Goal: Task Accomplishment & Management: Use online tool/utility

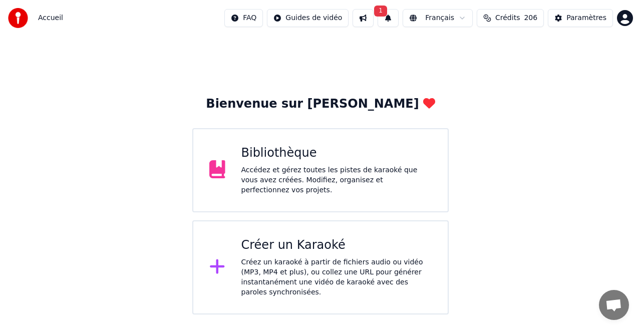
click at [306, 255] on div "Créer un Karaoké Créez un karaoké à partir de fichiers audio ou vidéo (MP3, MP4…" at bounding box center [337, 267] width 191 height 60
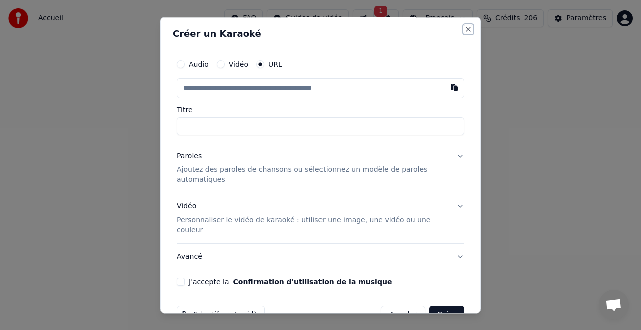
click at [467, 30] on button "Close" at bounding box center [468, 29] width 8 height 8
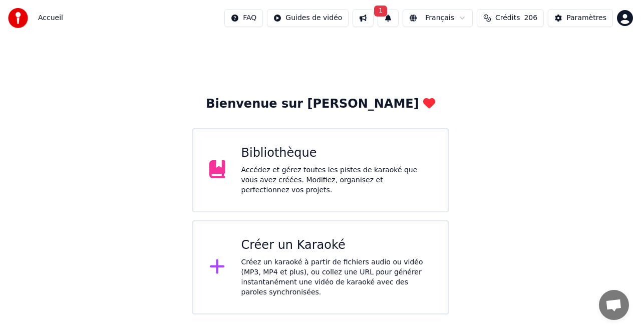
click at [287, 156] on div "Bibliothèque" at bounding box center [337, 153] width 191 height 16
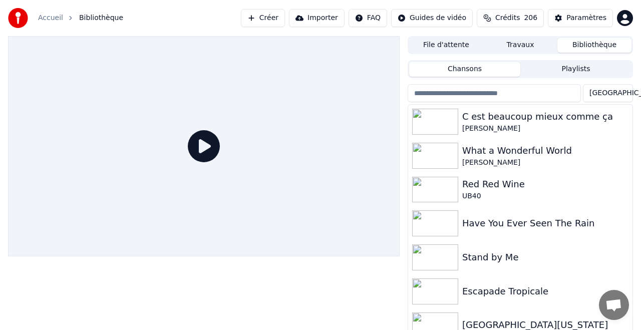
click at [329, 17] on button "Importer" at bounding box center [317, 18] width 56 height 18
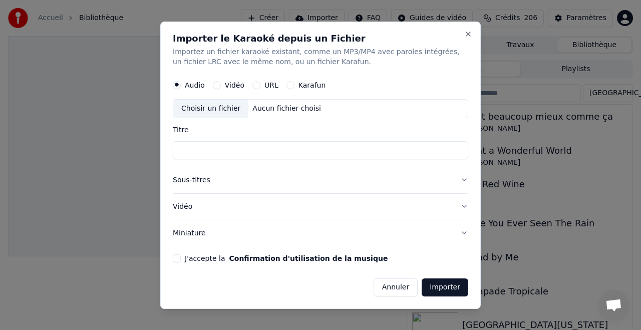
click at [260, 84] on div "URL" at bounding box center [266, 85] width 26 height 8
click at [265, 83] on label "URL" at bounding box center [272, 85] width 14 height 7
click at [261, 83] on button "URL" at bounding box center [257, 85] width 8 height 8
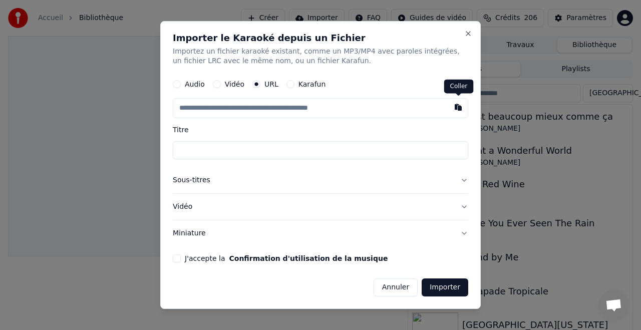
click at [456, 104] on button "button" at bounding box center [458, 108] width 20 height 18
type input "**********"
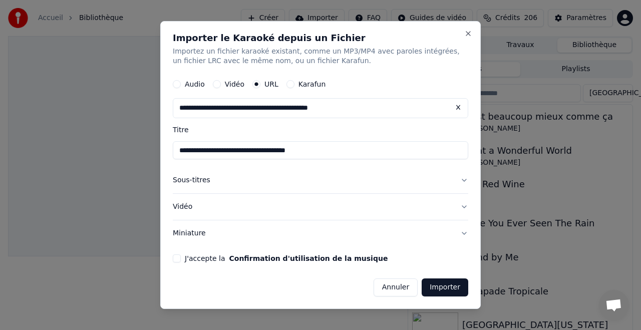
click at [187, 181] on button "Sous-titres" at bounding box center [321, 181] width 296 height 26
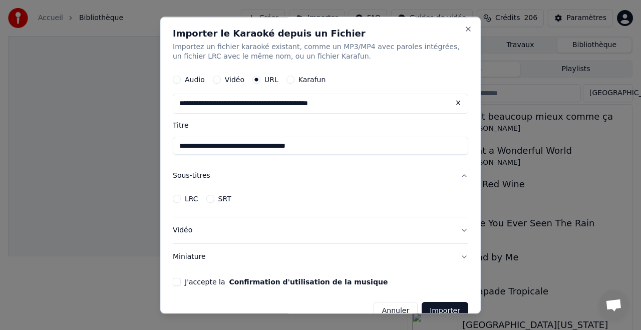
click at [187, 181] on button "Sous-titres" at bounding box center [321, 176] width 296 height 26
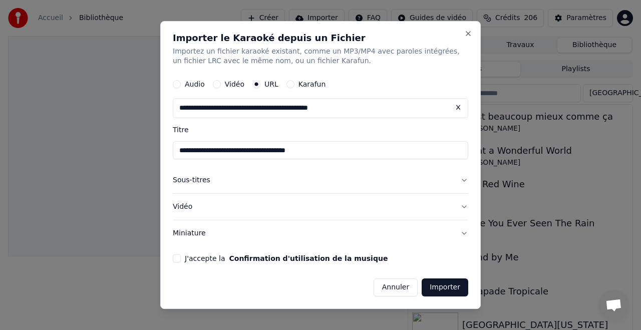
click at [186, 207] on button "Vidéo" at bounding box center [321, 207] width 296 height 26
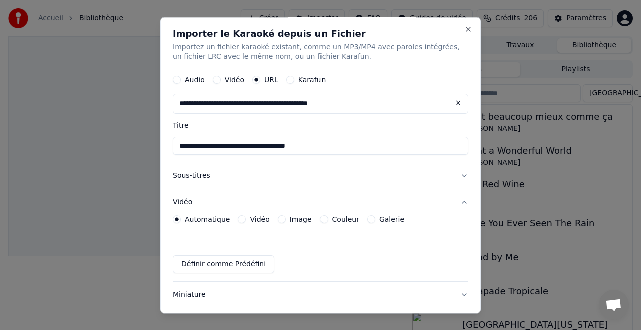
click at [342, 220] on label "Couleur" at bounding box center [345, 219] width 27 height 7
click at [328, 220] on button "Couleur" at bounding box center [324, 220] width 8 height 8
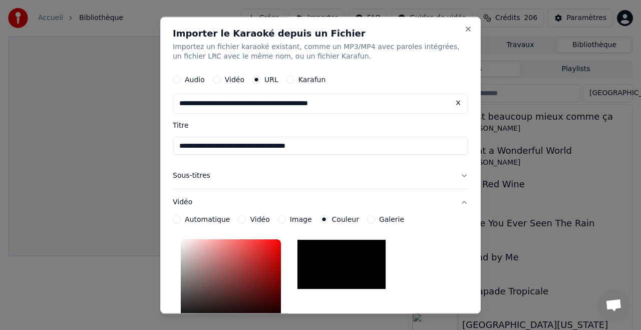
click at [414, 246] on div "*******" at bounding box center [321, 303] width 296 height 134
click at [429, 232] on div "**********" at bounding box center [321, 332] width 296 height 233
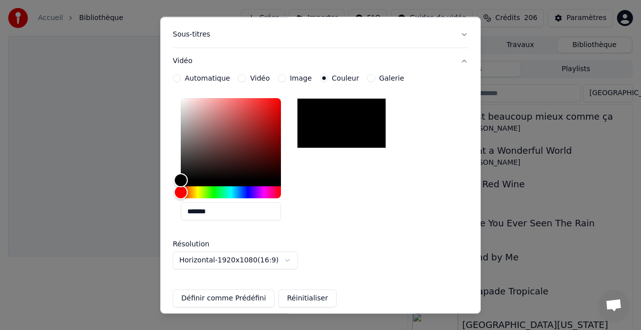
scroll to position [188, 0]
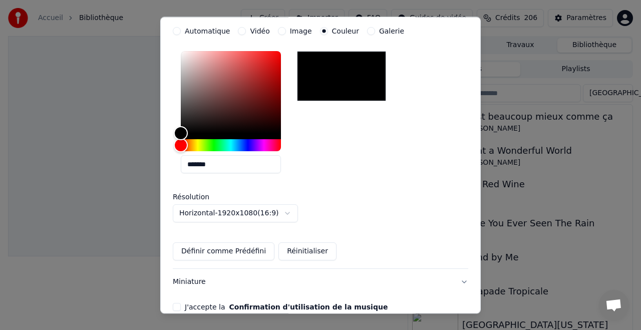
click at [168, 278] on div "**********" at bounding box center [320, 165] width 321 height 297
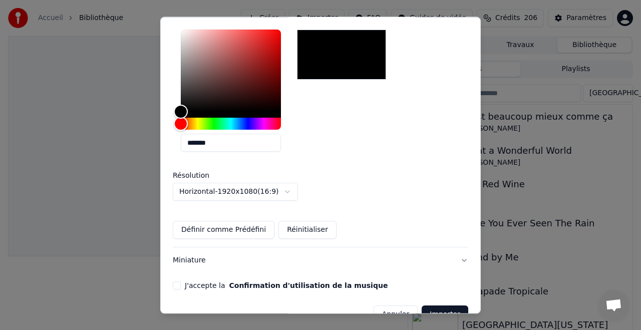
scroll to position [233, 0]
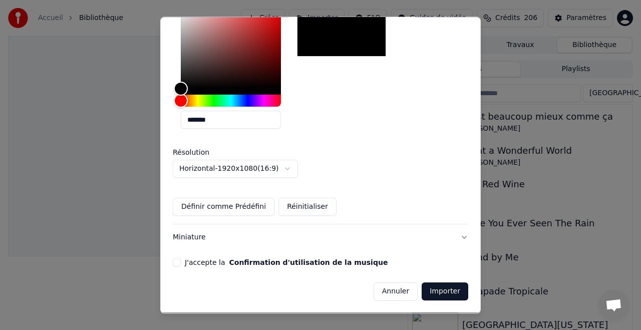
click at [462, 235] on button "Miniature" at bounding box center [321, 238] width 296 height 26
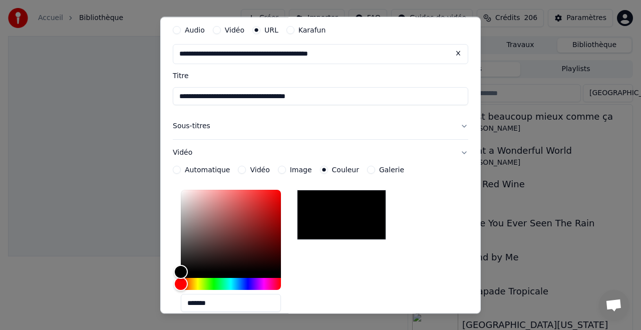
scroll to position [50, 0]
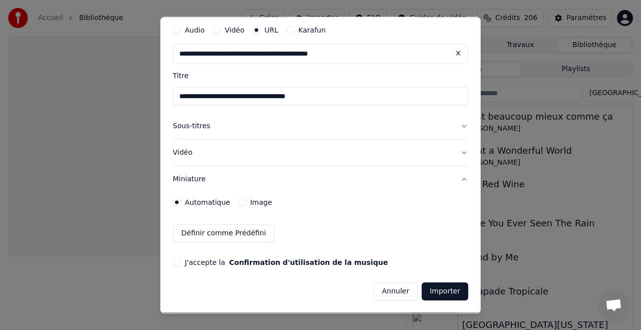
click at [179, 263] on button "J'accepte la Confirmation d'utilisation de la musique" at bounding box center [177, 263] width 8 height 8
click at [448, 292] on button "Importer" at bounding box center [445, 292] width 47 height 18
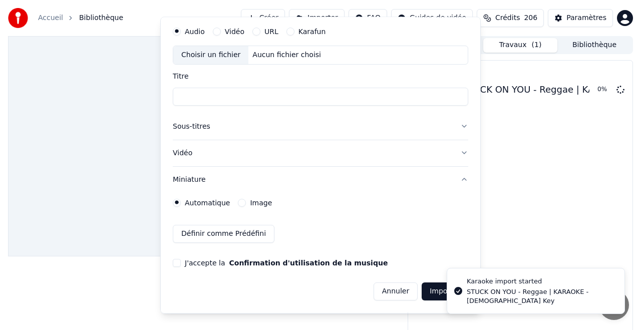
scroll to position [49, 0]
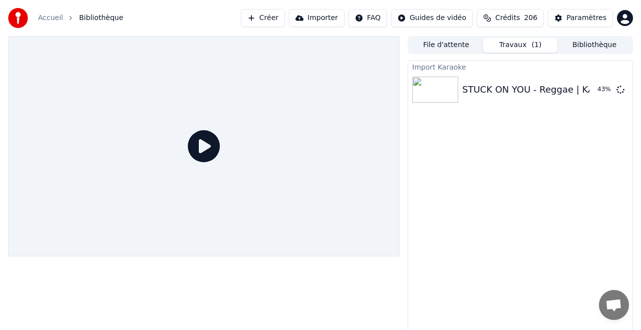
click at [519, 43] on button "Travaux ( 1 )" at bounding box center [521, 45] width 74 height 15
click at [597, 43] on button "Bibliothèque" at bounding box center [595, 45] width 74 height 15
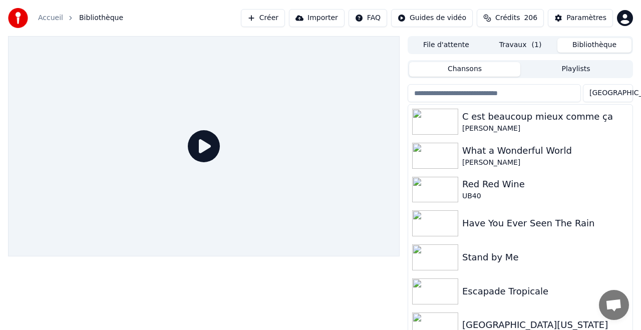
click at [449, 44] on button "File d'attente" at bounding box center [446, 45] width 74 height 15
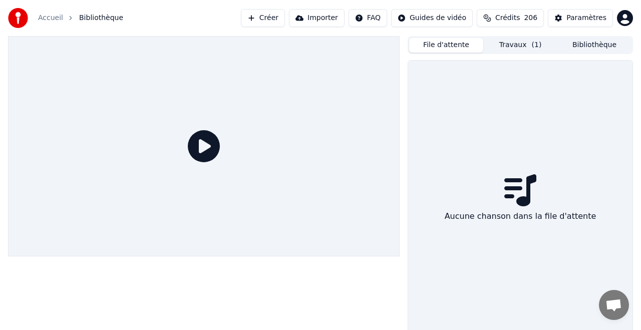
click at [517, 45] on button "Travaux ( 1 )" at bounding box center [521, 45] width 74 height 15
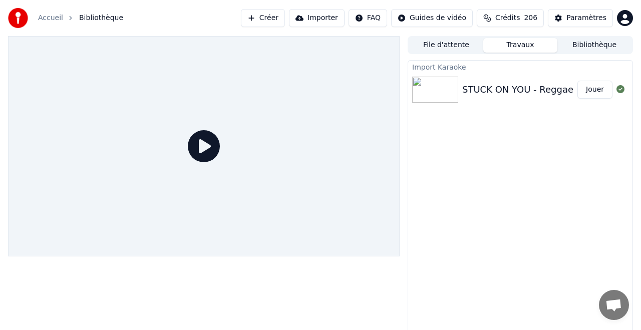
scroll to position [2, 0]
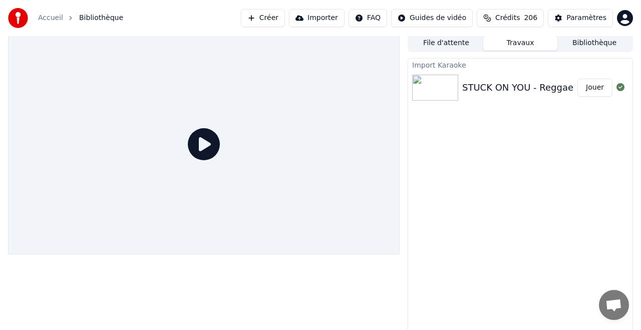
click at [594, 85] on button "Jouer" at bounding box center [595, 88] width 35 height 18
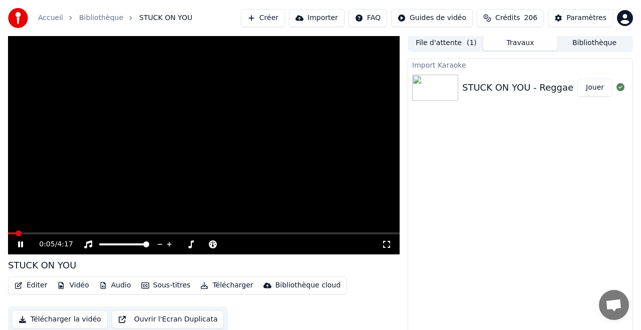
click at [23, 235] on div "0:05 / 4:17" at bounding box center [204, 244] width 392 height 20
click at [27, 236] on span at bounding box center [29, 233] width 6 height 6
click at [39, 236] on span at bounding box center [37, 233] width 6 height 6
click at [326, 18] on button "Importer" at bounding box center [317, 18] width 56 height 18
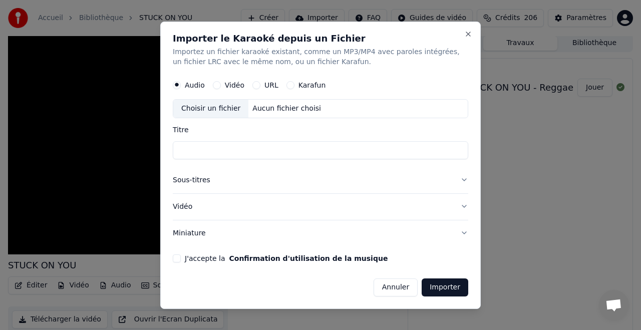
click at [258, 84] on button "URL" at bounding box center [257, 85] width 8 height 8
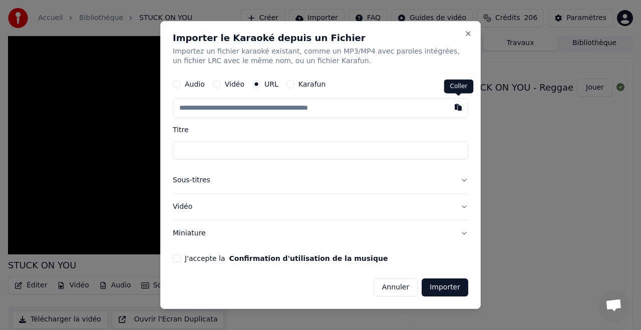
click at [456, 107] on button "button" at bounding box center [458, 108] width 20 height 18
type input "**********"
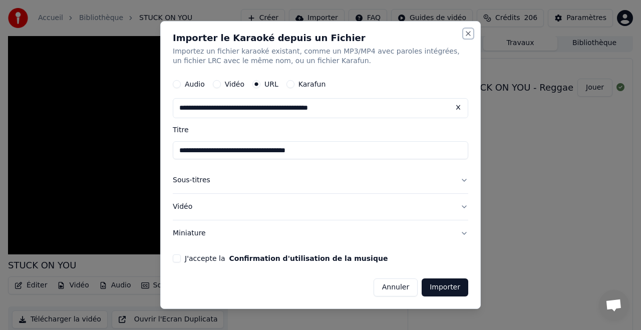
click at [466, 32] on button "Close" at bounding box center [468, 34] width 8 height 8
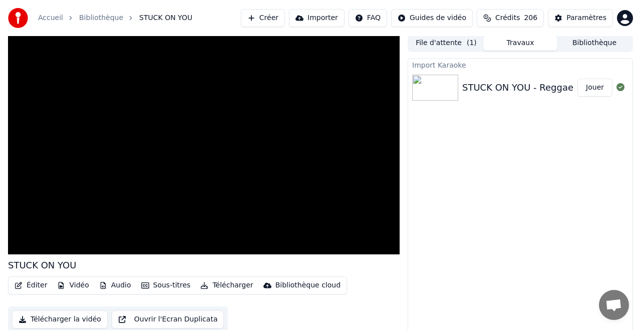
click at [488, 85] on div "STUCK ON YOU - Reggae | KARAOKE - [DEMOGRAPHIC_DATA] Key" at bounding box center [608, 88] width 293 height 14
click at [448, 43] on button "File d'attente ( 1 )" at bounding box center [446, 43] width 74 height 15
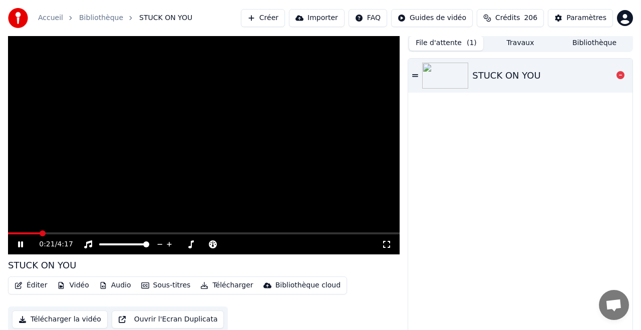
click at [415, 75] on icon at bounding box center [415, 75] width 6 height 7
click at [20, 244] on icon at bounding box center [27, 244] width 23 height 8
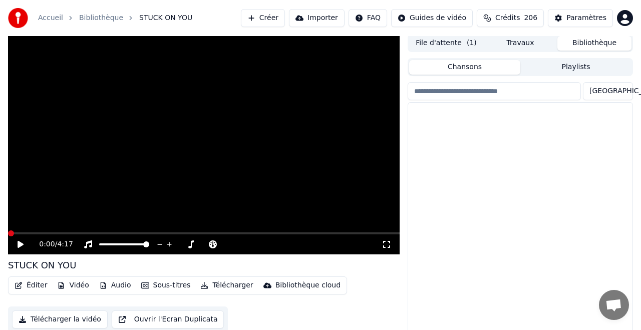
click at [586, 41] on button "Bibliothèque" at bounding box center [595, 43] width 74 height 15
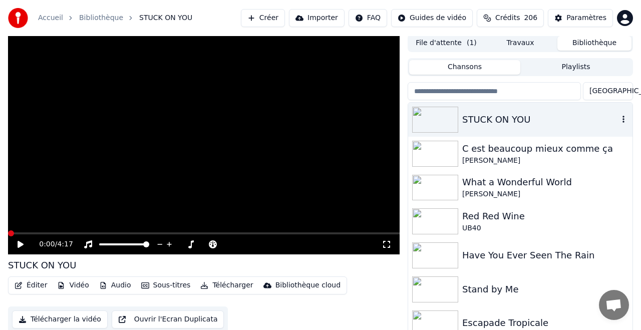
click at [625, 120] on icon "button" at bounding box center [624, 119] width 10 height 8
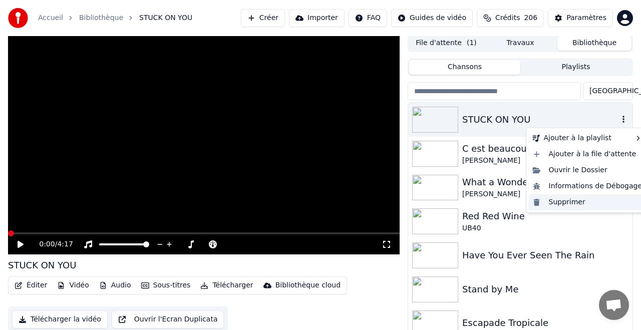
click at [562, 202] on div "Supprimer" at bounding box center [588, 202] width 118 height 16
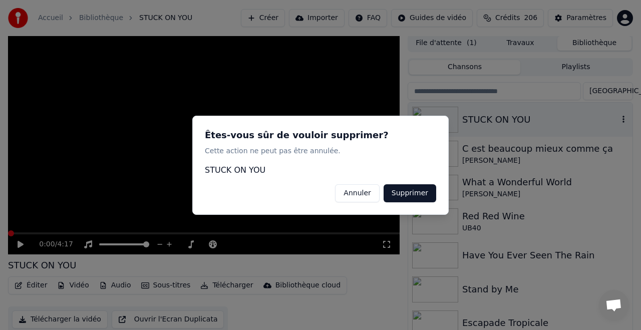
click at [400, 194] on button "Supprimer" at bounding box center [410, 193] width 53 height 18
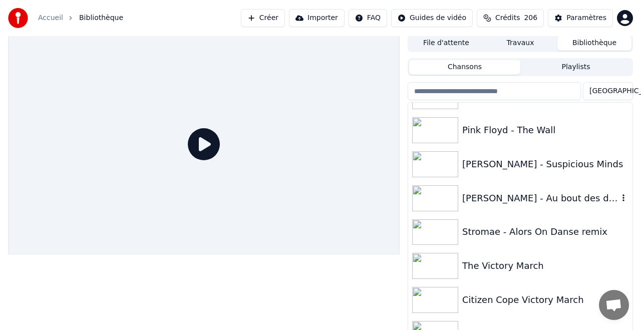
scroll to position [6259, 0]
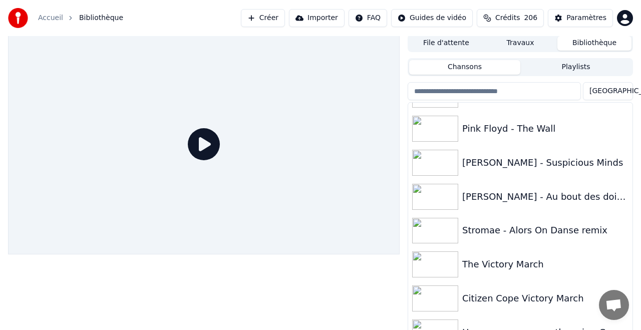
click at [604, 91] on html "Accueil Bibliothèque Créer Importer FAQ Guides de vidéo Crédits 206 Paramètres …" at bounding box center [320, 163] width 641 height 330
click at [601, 89] on html "Accueil Bibliothèque Créer Importer FAQ Guides de vidéo Crédits 206 Paramètres …" at bounding box center [320, 163] width 641 height 330
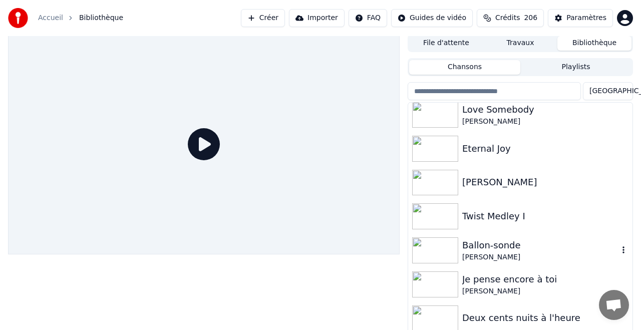
scroll to position [590, 0]
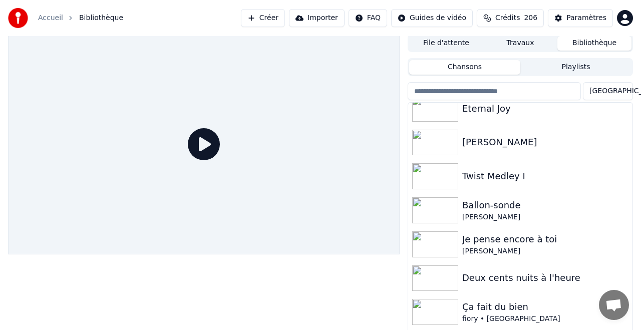
click at [323, 19] on button "Importer" at bounding box center [317, 18] width 56 height 18
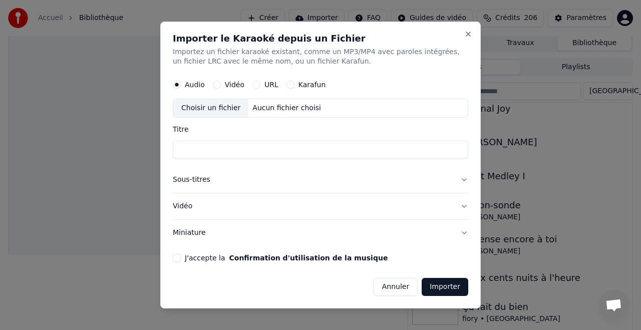
click at [261, 84] on div "URL" at bounding box center [266, 85] width 26 height 8
click at [259, 85] on div "URL" at bounding box center [266, 85] width 26 height 8
click at [256, 84] on button "URL" at bounding box center [257, 85] width 8 height 8
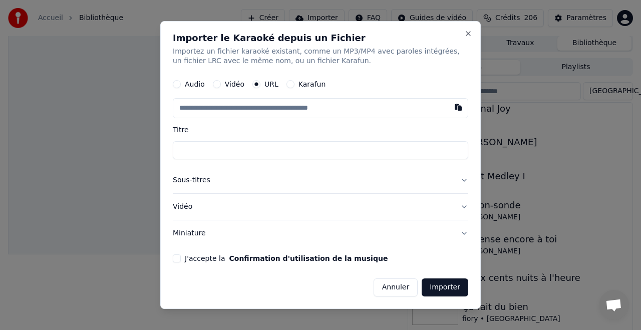
click at [459, 109] on button "button" at bounding box center [458, 108] width 20 height 18
type input "**********"
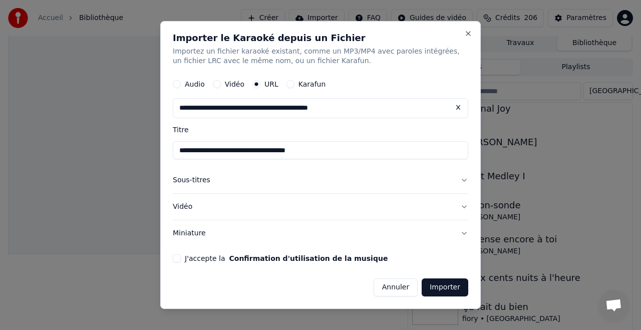
click at [173, 259] on button "J'accepte la Confirmation d'utilisation de la musique" at bounding box center [177, 259] width 8 height 8
click at [452, 289] on button "Importer" at bounding box center [445, 288] width 47 height 18
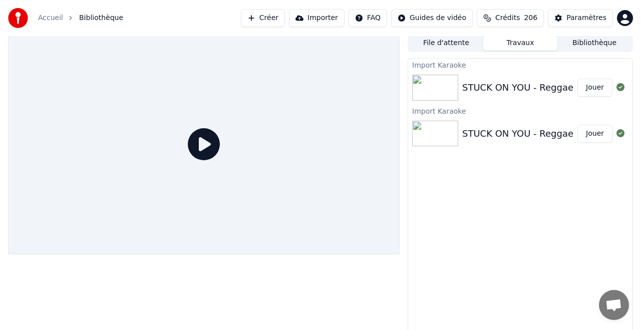
click at [593, 132] on button "Jouer" at bounding box center [595, 134] width 35 height 18
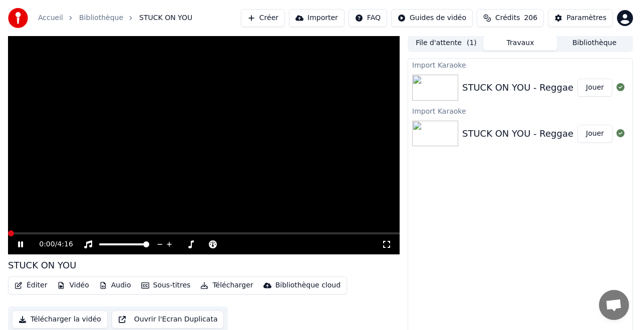
click at [30, 233] on span at bounding box center [204, 233] width 392 height 2
drag, startPoint x: 19, startPoint y: 244, endPoint x: 59, endPoint y: 231, distance: 42.5
click at [19, 244] on icon at bounding box center [20, 245] width 5 height 6
click at [594, 87] on button "Jouer" at bounding box center [595, 88] width 35 height 18
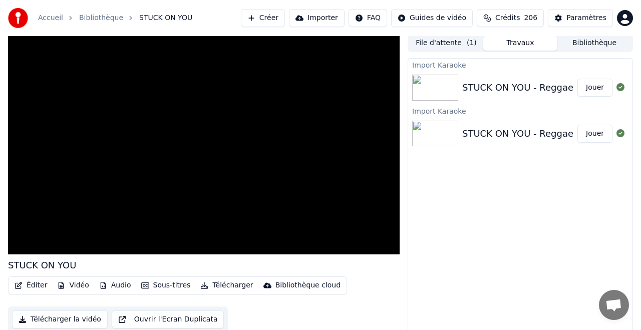
click at [594, 133] on button "Jouer" at bounding box center [595, 134] width 35 height 18
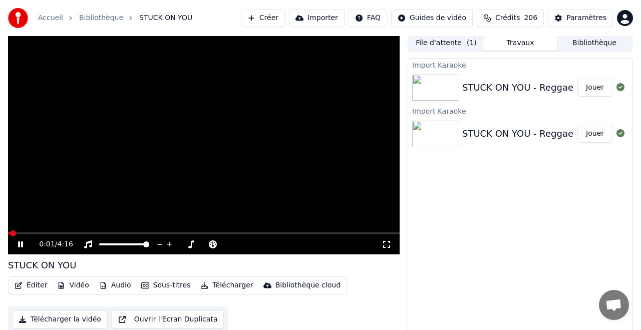
click at [54, 234] on div "0:01 / 4:16" at bounding box center [204, 244] width 392 height 20
click at [52, 233] on span at bounding box center [204, 233] width 392 height 2
click at [21, 245] on icon at bounding box center [20, 245] width 5 height 6
click at [332, 19] on button "Importer" at bounding box center [317, 18] width 56 height 18
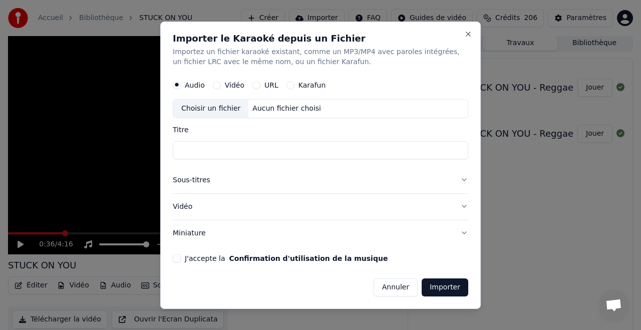
click at [265, 84] on label "URL" at bounding box center [272, 85] width 14 height 7
click at [261, 84] on button "URL" at bounding box center [257, 85] width 8 height 8
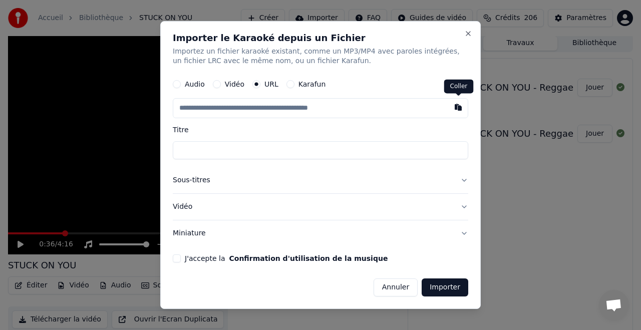
click at [461, 110] on button "button" at bounding box center [458, 108] width 20 height 18
type input "**********"
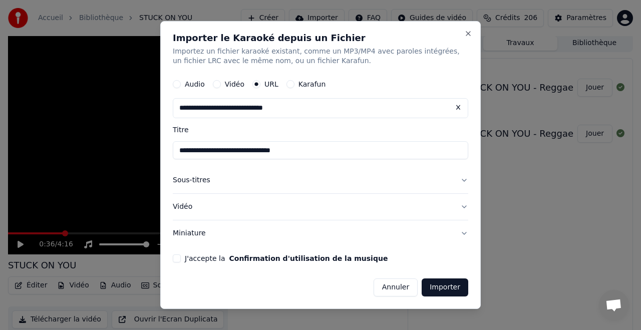
click at [175, 257] on button "J'accepte la Confirmation d'utilisation de la musique" at bounding box center [177, 259] width 8 height 8
click at [447, 290] on button "Importer" at bounding box center [445, 288] width 47 height 18
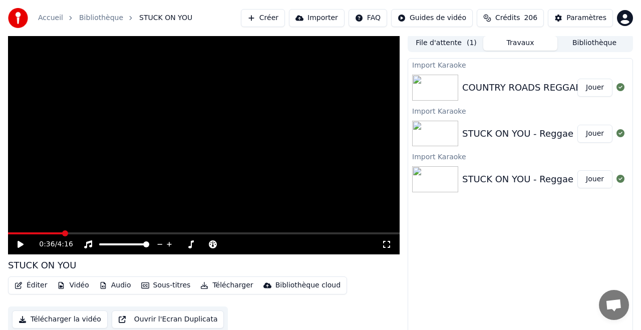
click at [594, 87] on button "Jouer" at bounding box center [595, 88] width 35 height 18
click at [23, 232] on span at bounding box center [204, 233] width 392 height 2
click at [50, 234] on div "0:08 / 3:37" at bounding box center [204, 244] width 392 height 20
click at [42, 235] on div "0:09 / 3:37" at bounding box center [204, 244] width 392 height 20
click at [40, 235] on div "0:10 / 3:37" at bounding box center [204, 244] width 392 height 20
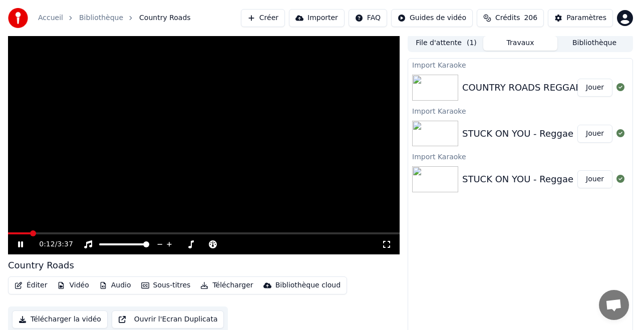
click at [49, 233] on span at bounding box center [204, 233] width 392 height 2
click at [72, 234] on div "0:24 / 3:37" at bounding box center [204, 244] width 392 height 20
click at [70, 236] on div "0:25 / 3:37" at bounding box center [204, 244] width 392 height 20
click at [71, 234] on span at bounding box center [204, 233] width 392 height 2
click at [22, 244] on icon at bounding box center [20, 245] width 5 height 6
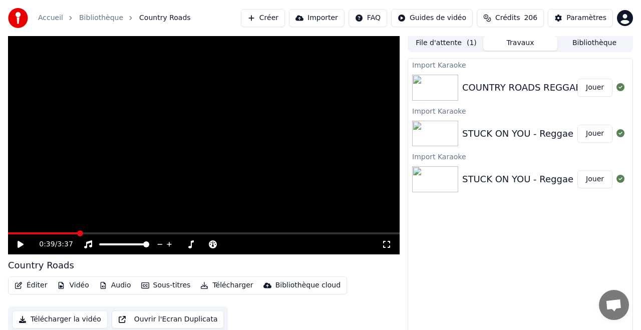
click at [329, 14] on button "Importer" at bounding box center [317, 18] width 56 height 18
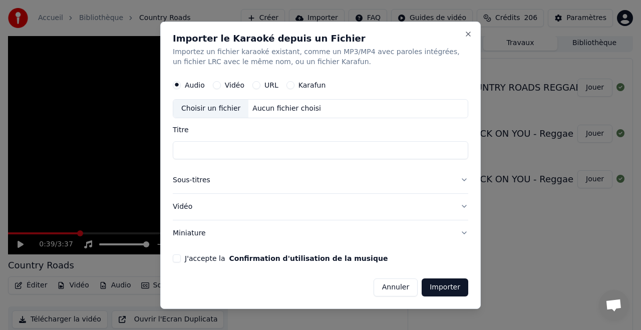
click at [259, 83] on div "URL" at bounding box center [266, 85] width 26 height 8
click at [258, 84] on button "URL" at bounding box center [257, 85] width 8 height 8
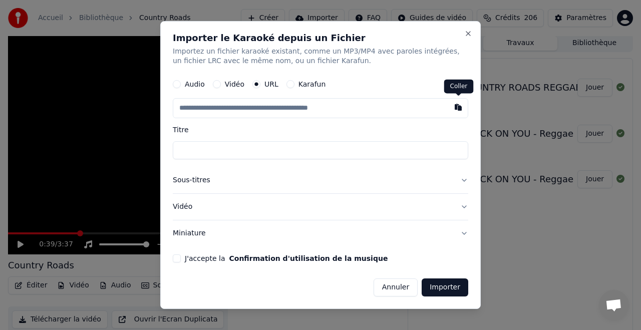
click at [457, 109] on button "button" at bounding box center [458, 108] width 20 height 18
type input "**********"
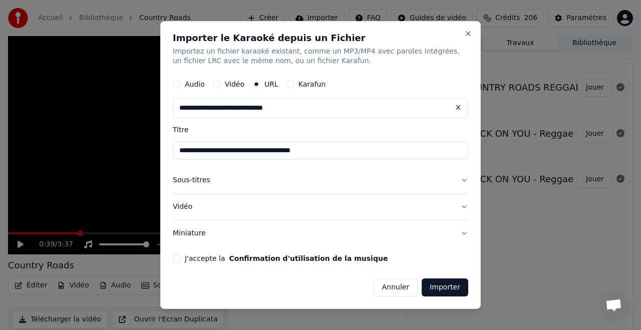
click at [176, 257] on button "J'accepte la Confirmation d'utilisation de la musique" at bounding box center [177, 259] width 8 height 8
click at [445, 290] on button "Importer" at bounding box center [445, 288] width 47 height 18
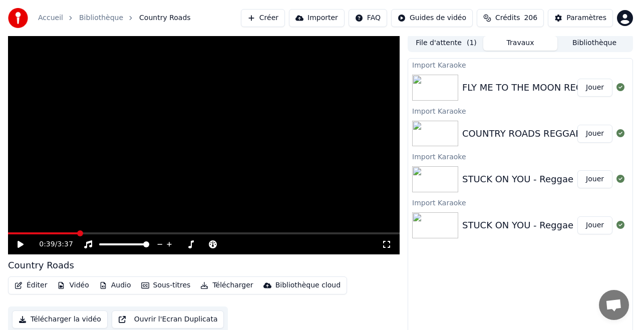
click at [325, 19] on button "Importer" at bounding box center [317, 18] width 56 height 18
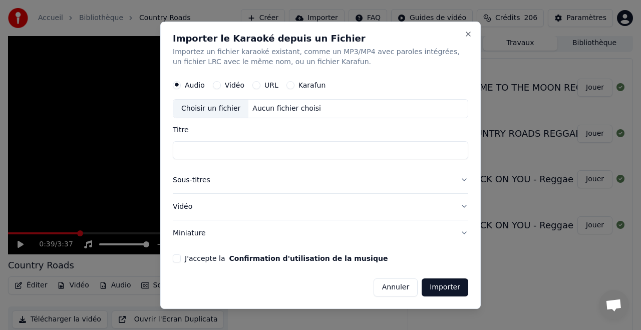
click at [262, 84] on div "URL" at bounding box center [266, 85] width 26 height 8
click at [259, 83] on div "URL" at bounding box center [266, 85] width 26 height 8
click at [257, 83] on button "URL" at bounding box center [257, 85] width 8 height 8
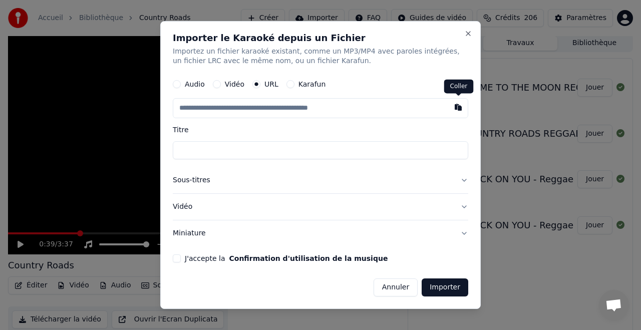
click at [457, 106] on button "button" at bounding box center [458, 108] width 20 height 18
type input "**********"
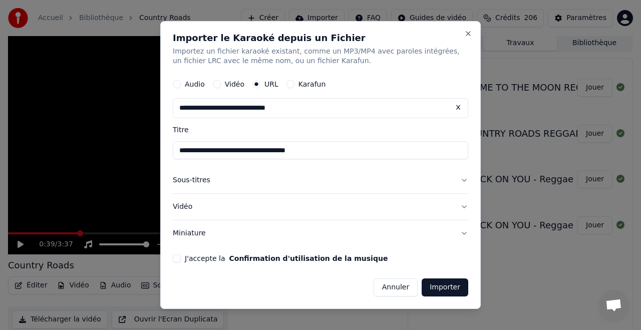
click at [175, 258] on button "J'accepte la Confirmation d'utilisation de la musique" at bounding box center [177, 259] width 8 height 8
click at [448, 288] on button "Importer" at bounding box center [445, 288] width 47 height 18
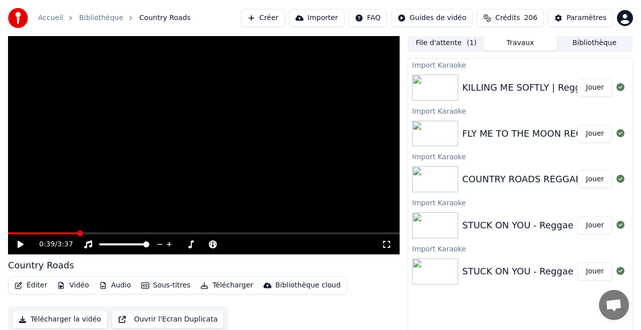
click at [317, 19] on button "Importer" at bounding box center [317, 18] width 56 height 18
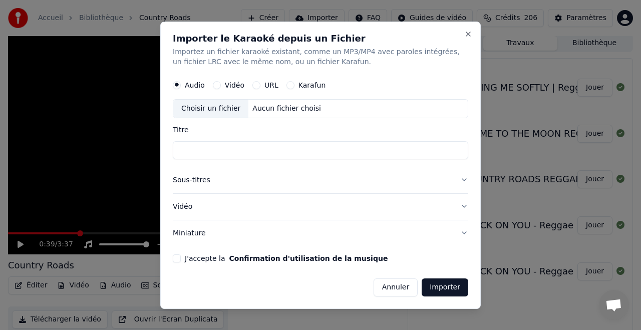
click at [258, 84] on button "URL" at bounding box center [257, 85] width 8 height 8
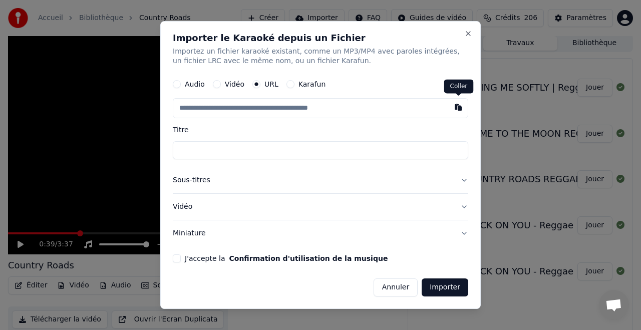
click at [458, 107] on button "button" at bounding box center [458, 108] width 20 height 18
type input "**********"
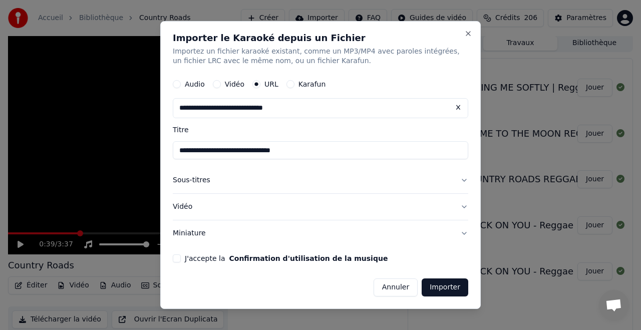
click at [178, 257] on button "J'accepte la Confirmation d'utilisation de la musique" at bounding box center [177, 259] width 8 height 8
click at [441, 287] on button "Importer" at bounding box center [445, 288] width 47 height 18
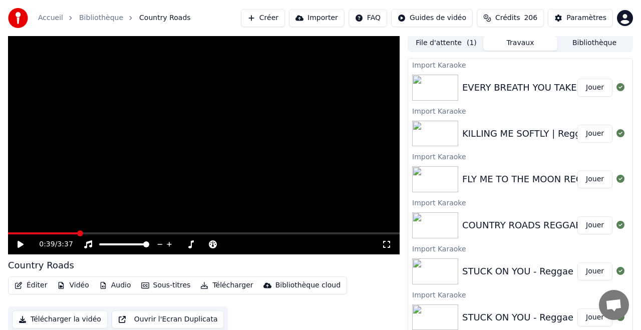
click at [311, 16] on button "Importer" at bounding box center [317, 18] width 56 height 18
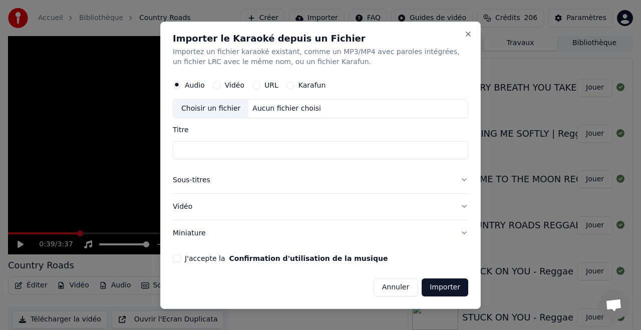
click at [257, 83] on button "URL" at bounding box center [257, 85] width 8 height 8
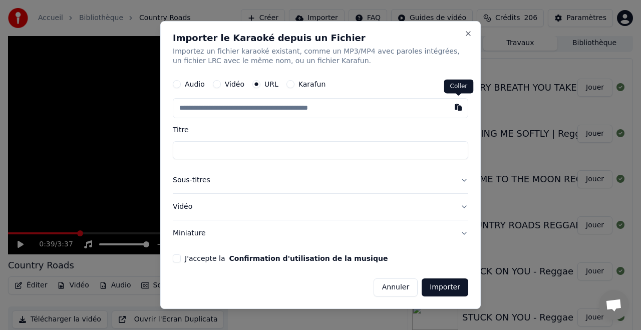
click at [457, 108] on button "button" at bounding box center [458, 108] width 20 height 18
type input "**********"
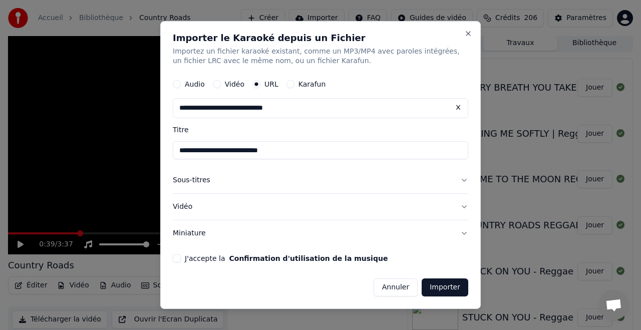
click at [177, 259] on button "J'accepte la Confirmation d'utilisation de la musique" at bounding box center [177, 259] width 8 height 8
click at [440, 289] on button "Importer" at bounding box center [445, 288] width 47 height 18
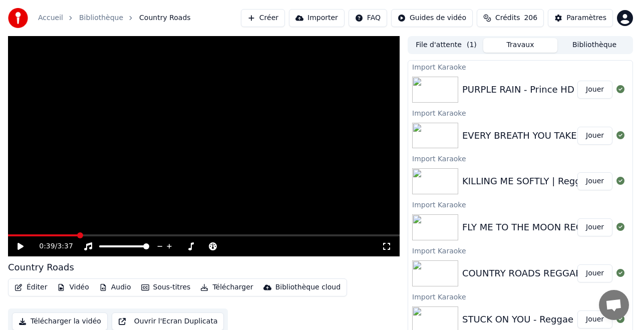
click at [324, 17] on button "Importer" at bounding box center [317, 18] width 56 height 18
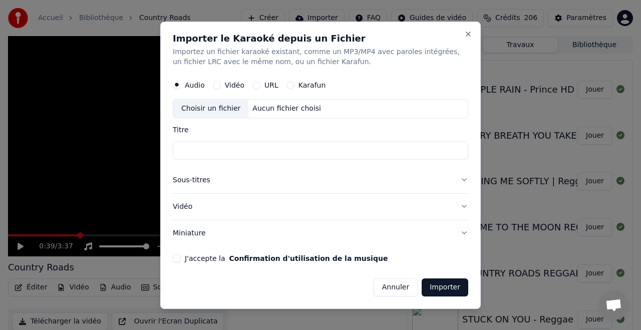
click at [259, 84] on div "URL" at bounding box center [266, 85] width 26 height 8
click at [257, 81] on button "URL" at bounding box center [257, 85] width 8 height 8
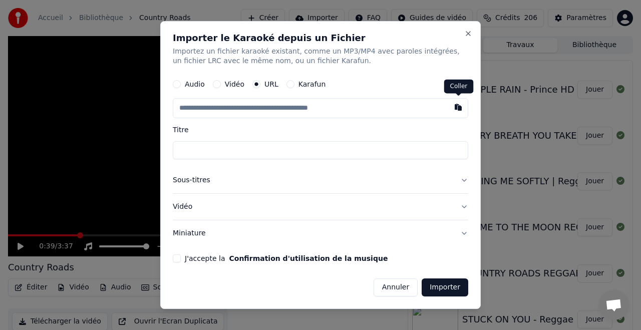
click at [458, 104] on button "button" at bounding box center [458, 108] width 20 height 18
type input "**********"
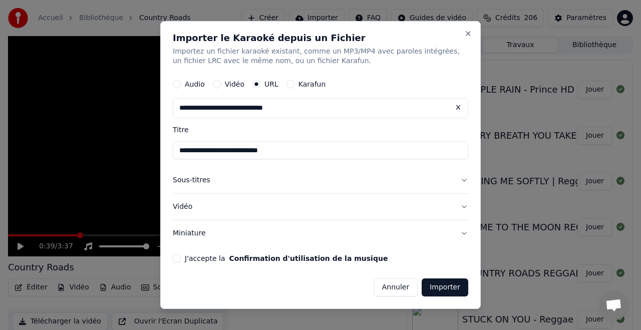
click at [177, 257] on button "J'accepte la Confirmation d'utilisation de la musique" at bounding box center [177, 259] width 8 height 8
click at [443, 281] on button "Importer" at bounding box center [445, 288] width 47 height 18
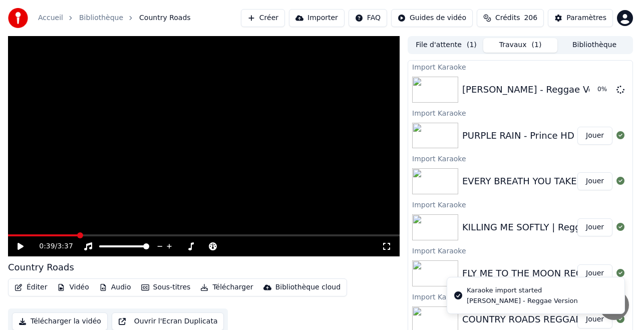
click at [593, 133] on button "Jouer" at bounding box center [595, 136] width 35 height 18
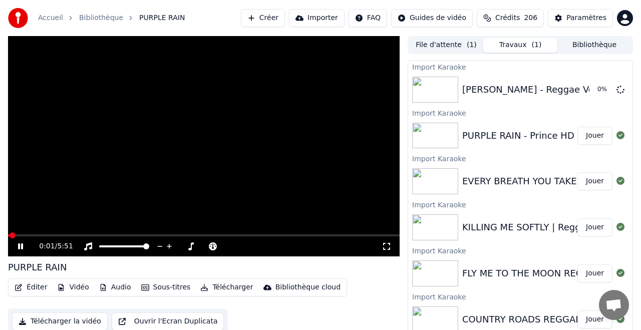
click at [31, 234] on video at bounding box center [204, 146] width 392 height 220
click at [34, 234] on span at bounding box center [204, 235] width 392 height 2
click at [23, 244] on icon at bounding box center [27, 247] width 23 height 8
click at [20, 244] on icon at bounding box center [20, 247] width 5 height 6
click at [318, 19] on button "Importer" at bounding box center [317, 18] width 56 height 18
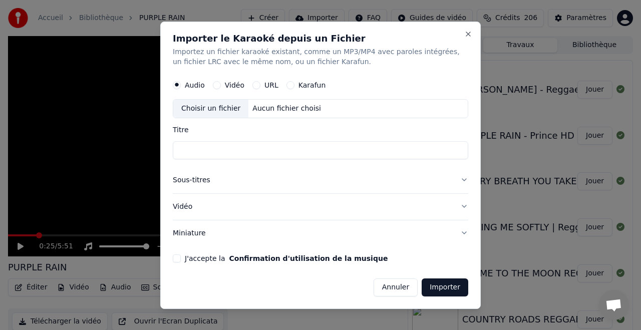
click at [261, 84] on div "URL" at bounding box center [266, 85] width 26 height 8
click at [256, 84] on button "URL" at bounding box center [257, 85] width 8 height 8
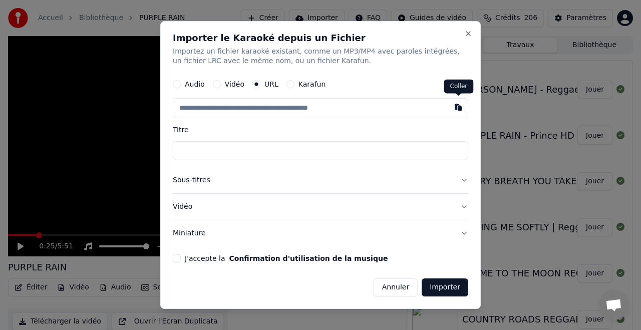
click at [455, 109] on button "button" at bounding box center [458, 108] width 20 height 18
type input "**********"
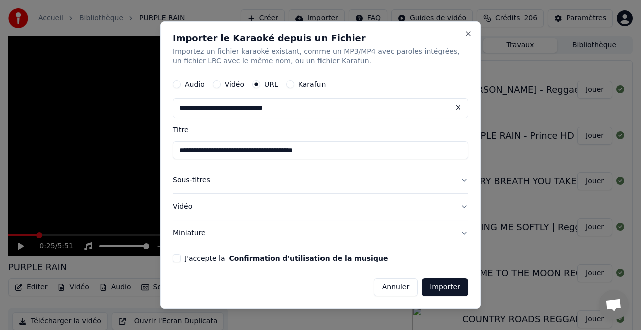
click at [177, 258] on button "J'accepte la Confirmation d'utilisation de la musique" at bounding box center [177, 259] width 8 height 8
click at [443, 290] on button "Importer" at bounding box center [445, 288] width 47 height 18
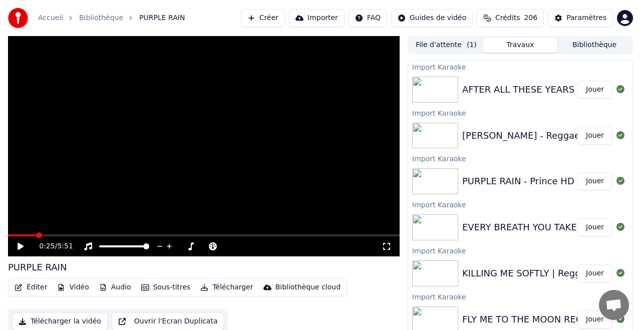
click at [321, 17] on button "Importer" at bounding box center [317, 18] width 56 height 18
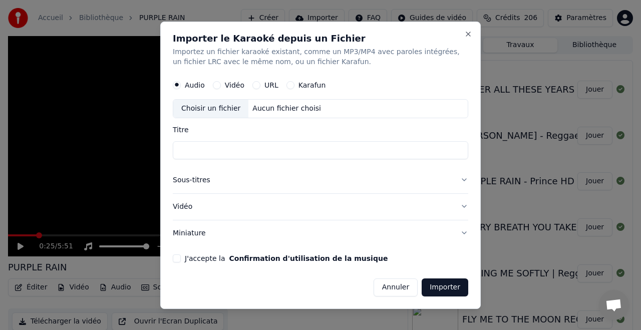
click at [259, 85] on div "URL" at bounding box center [266, 85] width 26 height 8
click at [257, 83] on button "URL" at bounding box center [257, 85] width 8 height 8
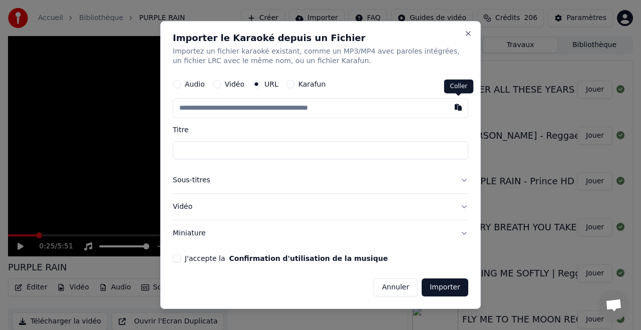
click at [458, 108] on button "button" at bounding box center [458, 108] width 20 height 18
type input "**********"
click at [175, 260] on button "J'accepte la Confirmation d'utilisation de la musique" at bounding box center [177, 259] width 8 height 8
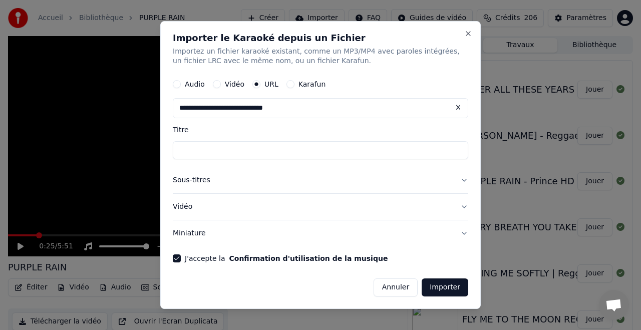
type input "**********"
click at [448, 286] on button "Importer" at bounding box center [445, 288] width 47 height 18
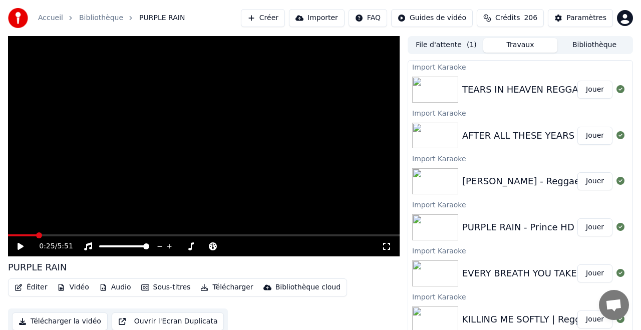
click at [313, 18] on button "Importer" at bounding box center [317, 18] width 56 height 18
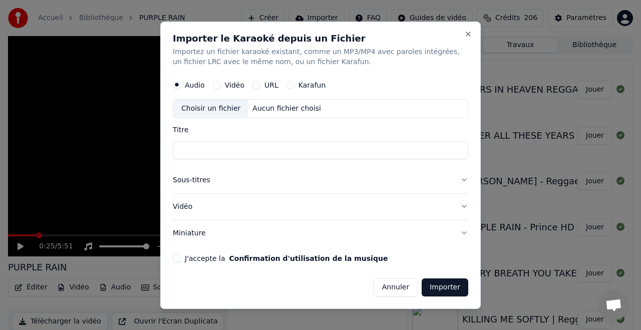
click at [257, 83] on button "URL" at bounding box center [257, 85] width 8 height 8
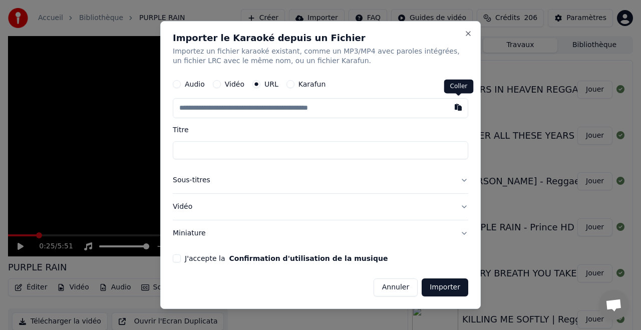
click at [457, 109] on button "button" at bounding box center [458, 108] width 20 height 18
type input "**********"
click at [179, 260] on button "J'accepte la Confirmation d'utilisation de la musique" at bounding box center [177, 259] width 8 height 8
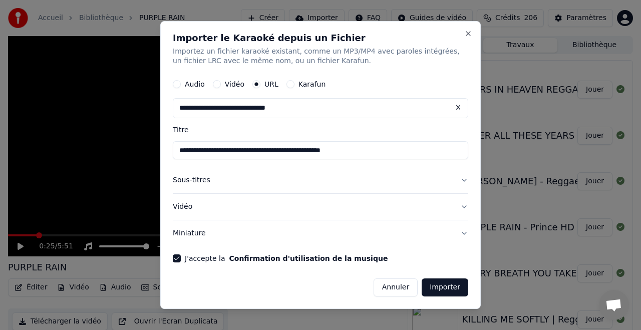
type input "**********"
click at [436, 290] on button "Importer" at bounding box center [445, 288] width 47 height 18
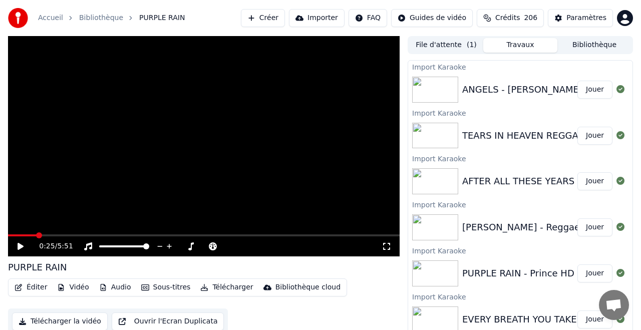
click at [321, 16] on button "Importer" at bounding box center [317, 18] width 56 height 18
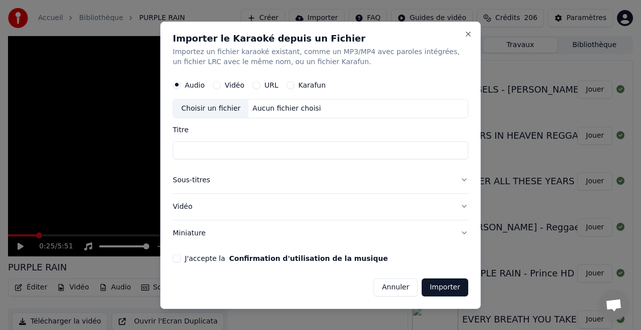
click at [256, 82] on button "URL" at bounding box center [257, 85] width 8 height 8
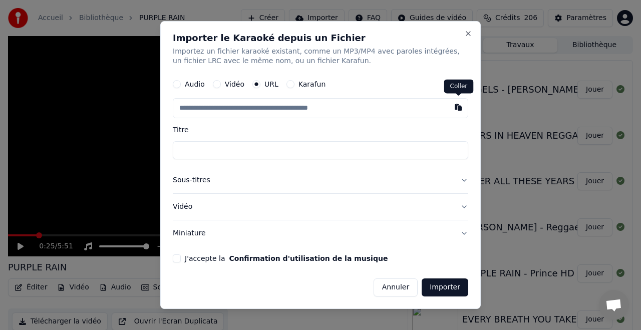
click at [460, 109] on button "button" at bounding box center [458, 108] width 20 height 18
type input "**********"
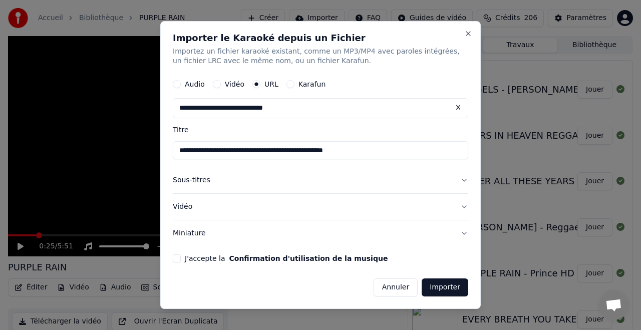
click at [176, 257] on button "J'accepte la Confirmation d'utilisation de la musique" at bounding box center [177, 259] width 8 height 8
click at [433, 289] on button "Importer" at bounding box center [445, 288] width 47 height 18
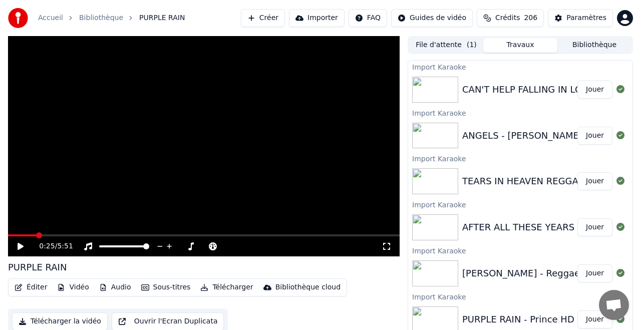
click at [320, 19] on button "Importer" at bounding box center [317, 18] width 56 height 18
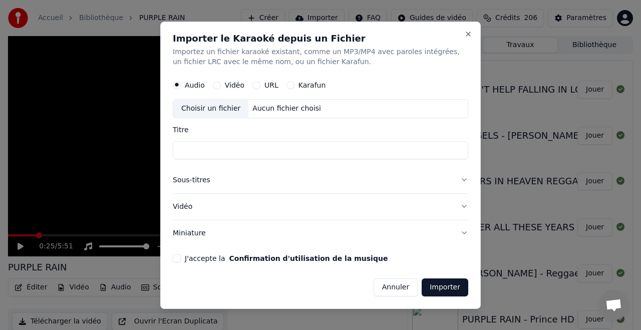
click at [259, 84] on button "URL" at bounding box center [257, 85] width 8 height 8
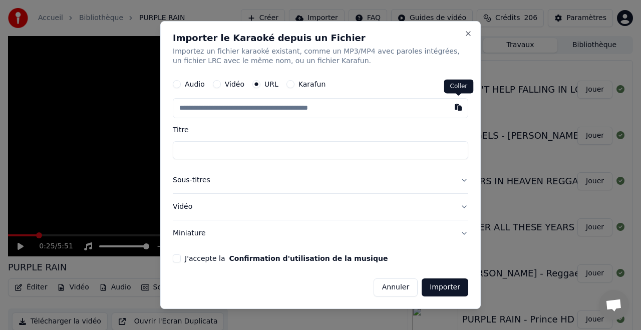
click at [457, 107] on button "button" at bounding box center [458, 108] width 20 height 18
type input "**********"
click at [178, 259] on button "J'accepte la Confirmation d'utilisation de la musique" at bounding box center [177, 259] width 8 height 8
type input "**********"
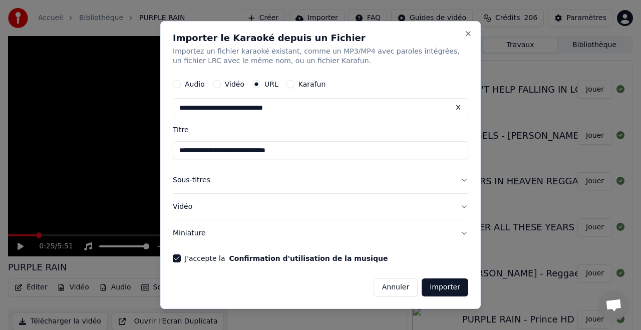
click at [448, 290] on button "Importer" at bounding box center [445, 288] width 47 height 18
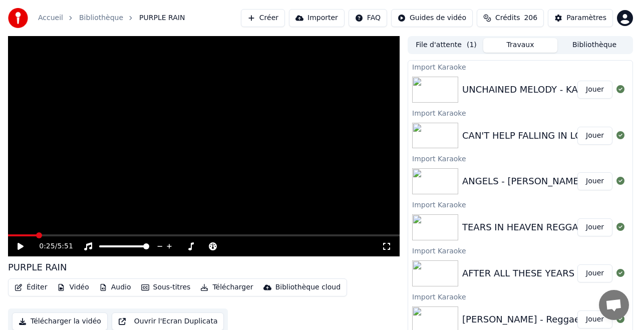
click at [314, 17] on button "Importer" at bounding box center [317, 18] width 56 height 18
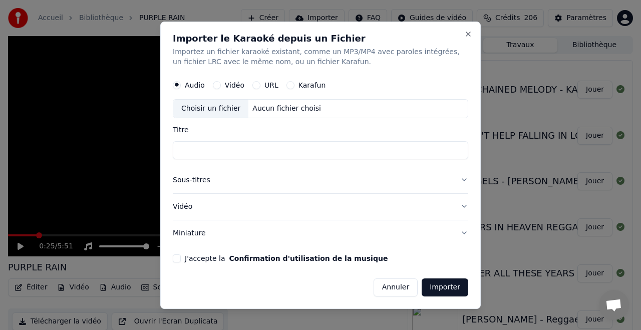
click at [260, 84] on div "URL" at bounding box center [266, 85] width 26 height 8
click at [258, 83] on button "URL" at bounding box center [257, 85] width 8 height 8
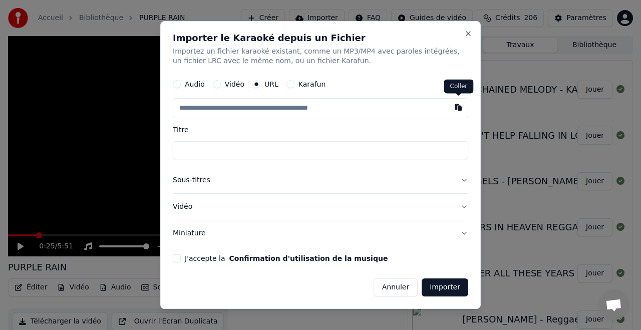
click at [457, 108] on button "button" at bounding box center [458, 108] width 20 height 18
type input "**********"
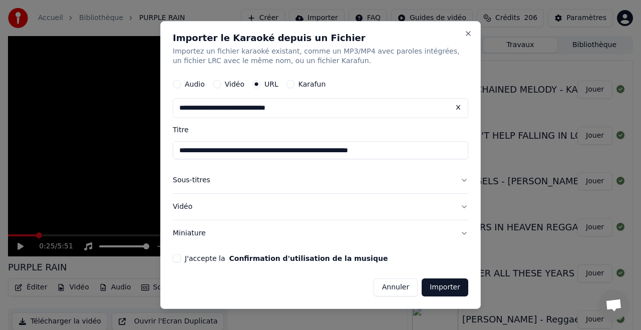
click at [177, 258] on button "J'accepte la Confirmation d'utilisation de la musique" at bounding box center [177, 259] width 8 height 8
click at [444, 291] on button "Importer" at bounding box center [445, 288] width 47 height 18
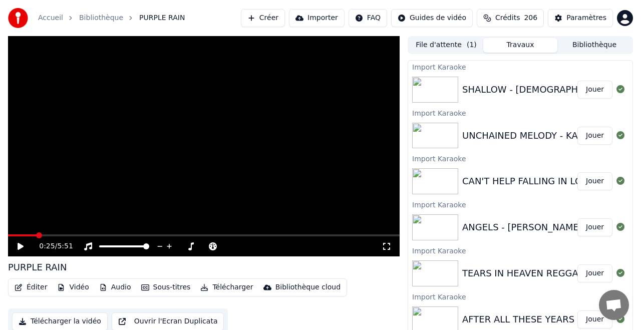
click at [318, 18] on button "Importer" at bounding box center [317, 18] width 56 height 18
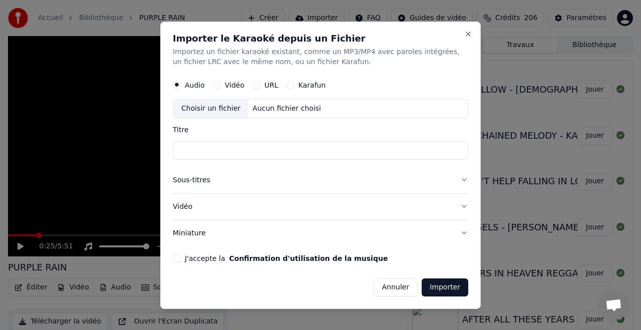
click at [265, 85] on label "URL" at bounding box center [272, 85] width 14 height 7
click at [261, 85] on button "URL" at bounding box center [257, 85] width 8 height 8
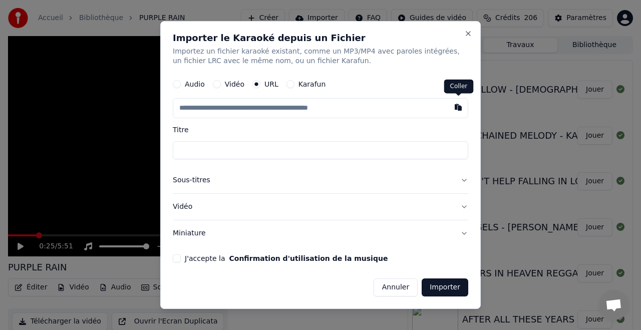
click at [458, 109] on button "button" at bounding box center [458, 108] width 20 height 18
type input "**********"
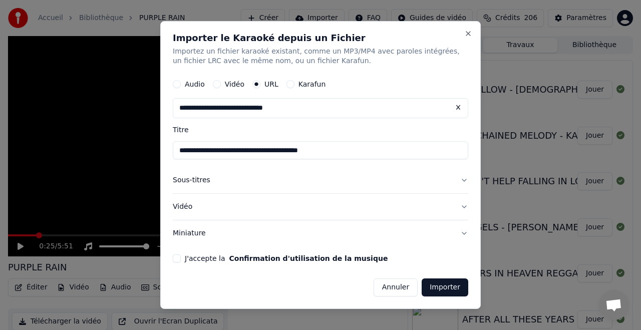
click at [178, 257] on button "J'accepte la Confirmation d'utilisation de la musique" at bounding box center [177, 259] width 8 height 8
click at [448, 289] on button "Importer" at bounding box center [445, 288] width 47 height 18
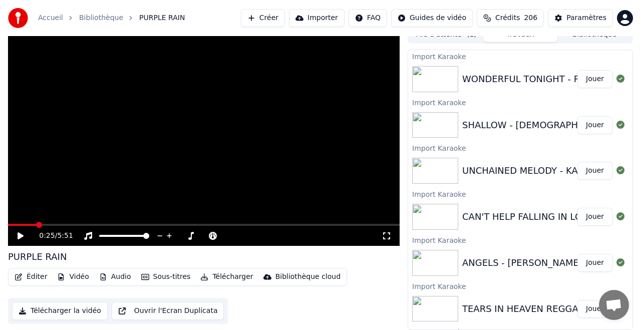
click at [597, 36] on div "Accueil Bibliothèque PURPLE RAIN Créer Importer FAQ Guides de vidéo Crédits 206…" at bounding box center [320, 18] width 641 height 36
click at [596, 34] on div "Accueil Bibliothèque PURPLE RAIN Créer Importer FAQ Guides de vidéo Crédits 206…" at bounding box center [320, 18] width 641 height 36
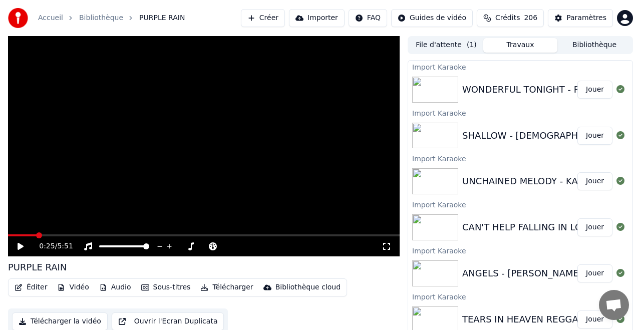
click at [598, 42] on button "Bibliothèque" at bounding box center [595, 45] width 74 height 15
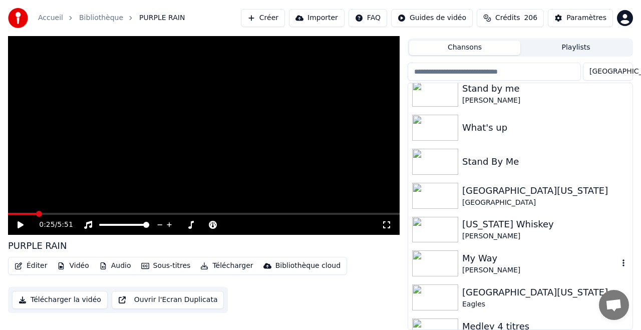
scroll to position [3199, 0]
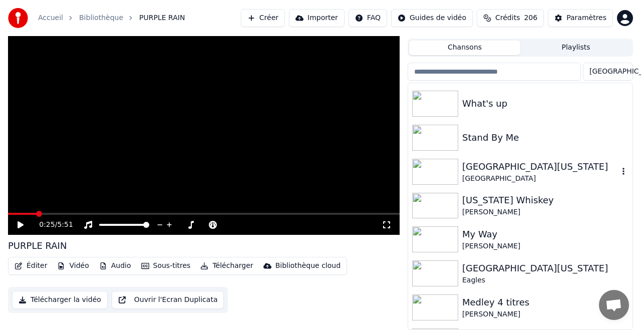
click at [482, 165] on div "[GEOGRAPHIC_DATA][US_STATE]" at bounding box center [540, 167] width 156 height 14
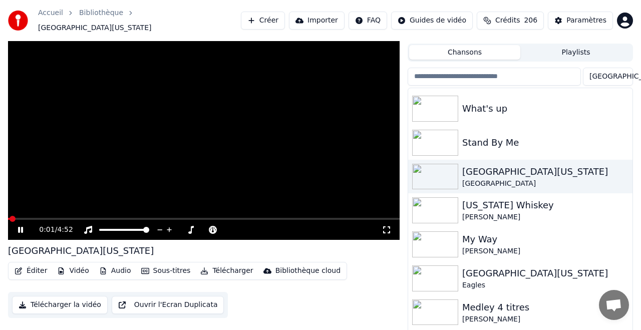
click at [32, 218] on span at bounding box center [204, 219] width 392 height 2
click at [56, 220] on div "0:19 / 4:52" at bounding box center [204, 230] width 392 height 20
click at [55, 220] on div "0:19 / 4:52" at bounding box center [204, 230] width 392 height 20
click at [70, 218] on span at bounding box center [204, 219] width 392 height 2
click at [474, 102] on div "What's up" at bounding box center [540, 109] width 156 height 14
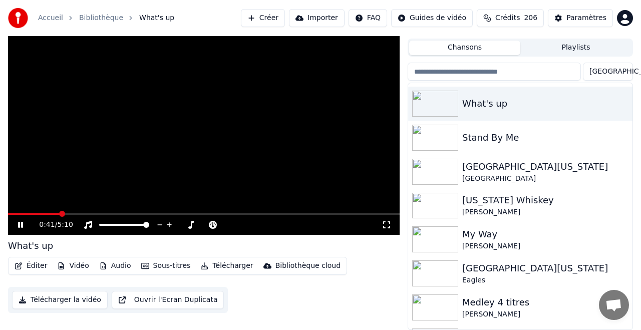
click at [59, 213] on span at bounding box center [204, 214] width 392 height 2
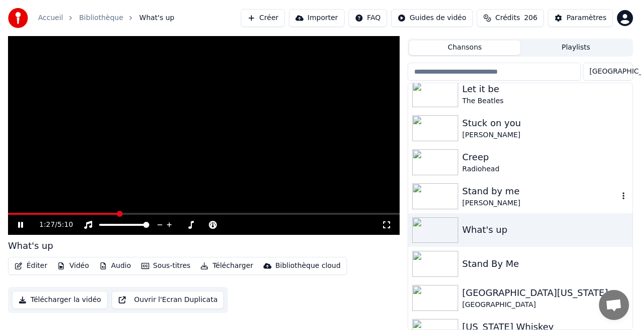
scroll to position [3070, 0]
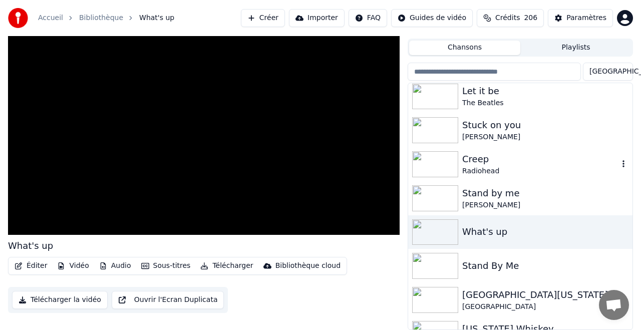
click at [478, 164] on div "Creep" at bounding box center [540, 159] width 156 height 14
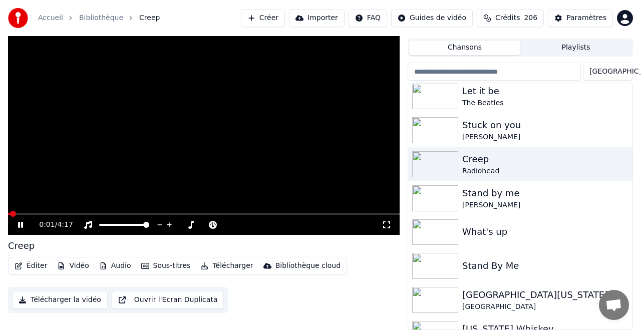
click at [33, 210] on video at bounding box center [204, 125] width 392 height 220
click at [33, 213] on span at bounding box center [204, 214] width 392 height 2
click at [21, 224] on icon at bounding box center [21, 224] width 6 height 7
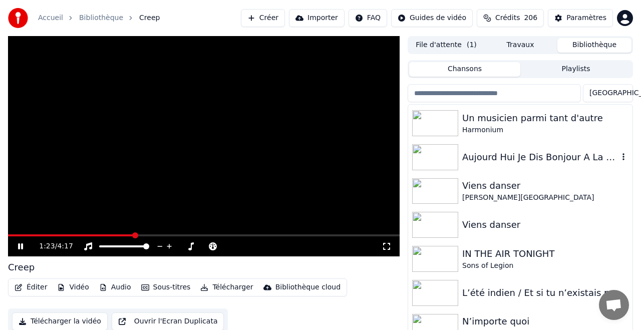
scroll to position [1666, 0]
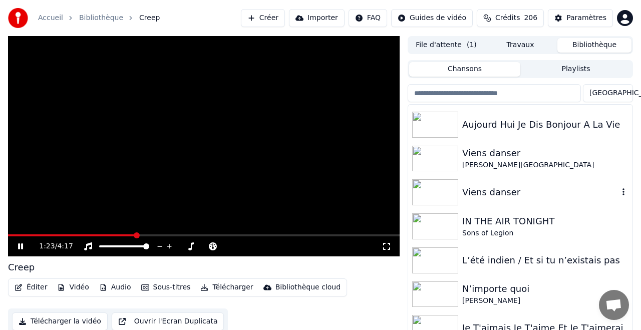
click at [448, 191] on img at bounding box center [435, 192] width 46 height 26
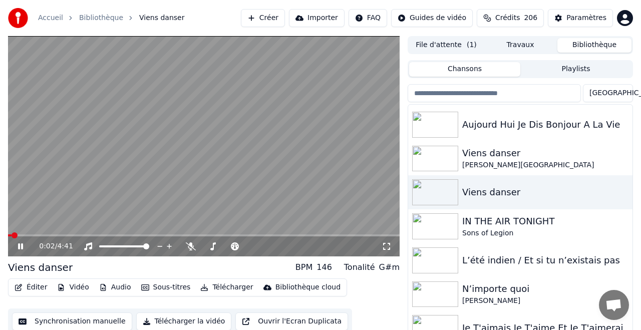
click at [22, 247] on icon at bounding box center [20, 247] width 5 height 6
click at [322, 17] on button "Importer" at bounding box center [317, 18] width 56 height 18
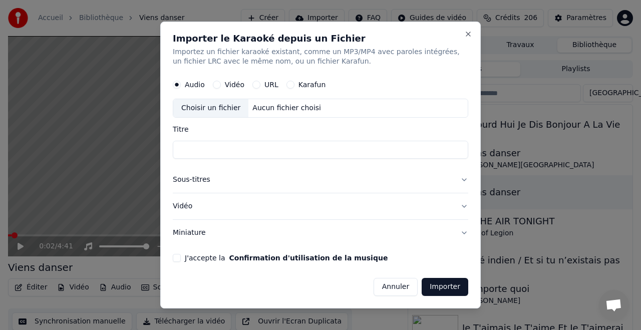
click at [257, 84] on button "URL" at bounding box center [257, 85] width 8 height 8
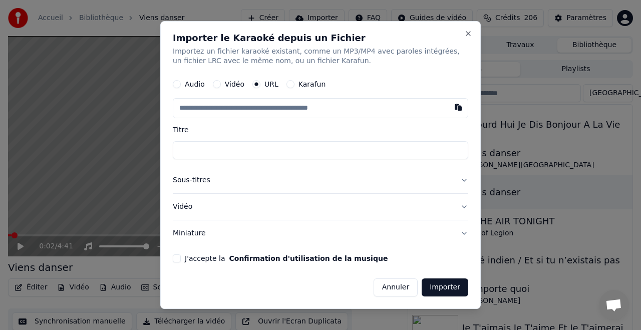
click at [457, 108] on button "button" at bounding box center [458, 108] width 20 height 18
type input "**********"
click at [175, 259] on button "J'accepte la Confirmation d'utilisation de la musique" at bounding box center [177, 259] width 8 height 8
click at [450, 285] on button "Importer" at bounding box center [445, 288] width 47 height 18
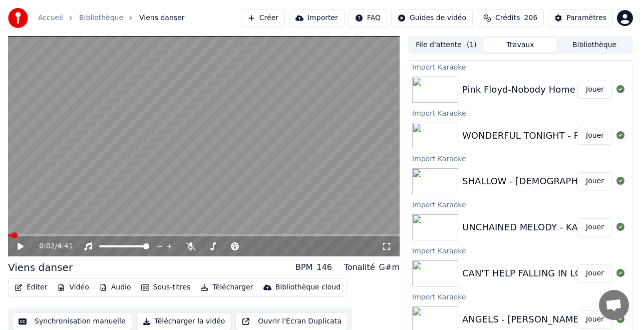
click at [318, 19] on button "Importer" at bounding box center [317, 18] width 56 height 18
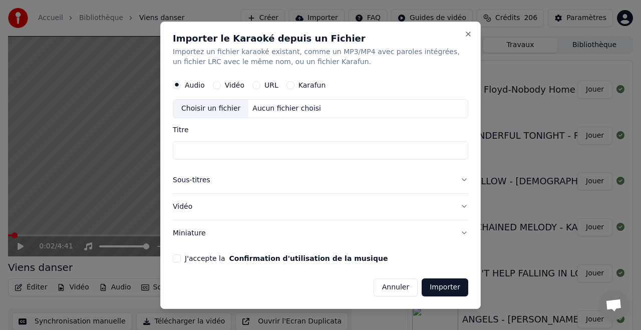
click at [292, 83] on button "Karafun" at bounding box center [291, 85] width 8 height 8
click at [257, 84] on button "URL" at bounding box center [257, 85] width 8 height 8
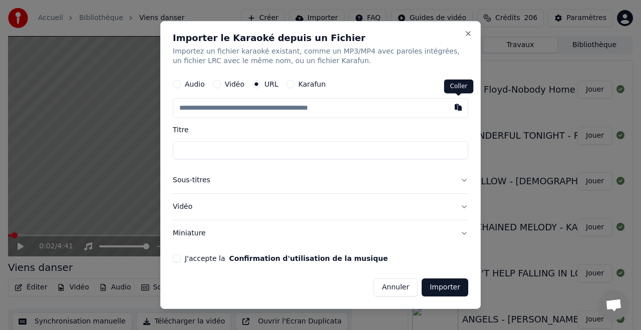
click at [456, 108] on button "button" at bounding box center [458, 108] width 20 height 18
type input "**********"
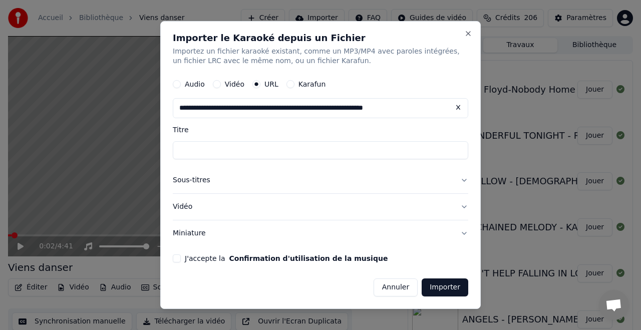
type input "**********"
click at [174, 258] on button "J'accepte la Confirmation d'utilisation de la musique" at bounding box center [177, 259] width 8 height 8
click at [445, 290] on button "Importer" at bounding box center [445, 288] width 47 height 18
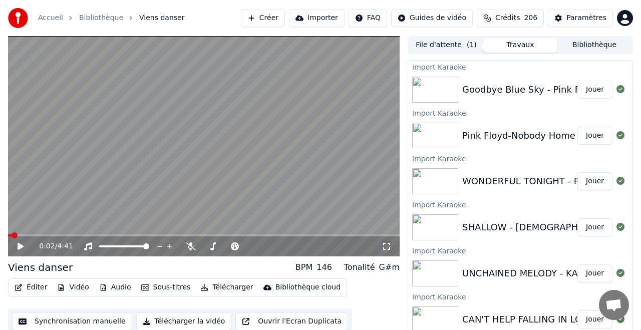
click at [321, 16] on button "Importer" at bounding box center [317, 18] width 56 height 18
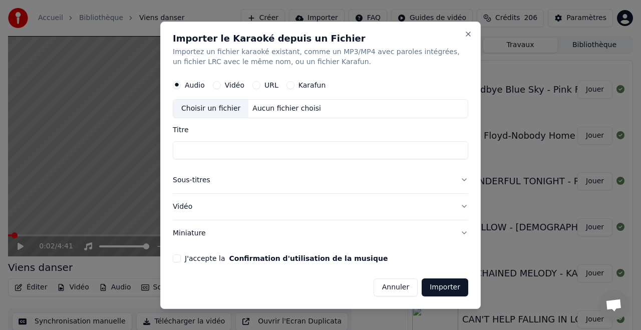
click at [255, 82] on button "URL" at bounding box center [257, 85] width 8 height 8
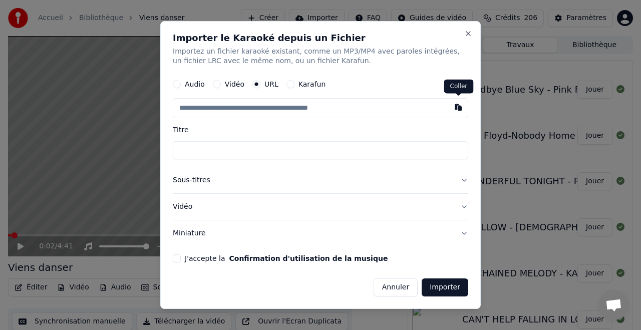
click at [458, 106] on button "button" at bounding box center [458, 108] width 20 height 18
type input "**********"
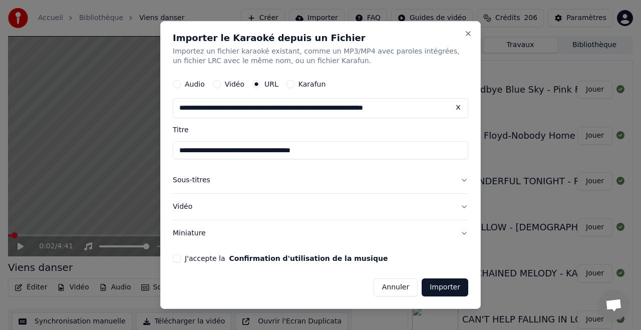
type input "**********"
click at [179, 258] on button "J'accepte la Confirmation d'utilisation de la musique" at bounding box center [177, 259] width 8 height 8
click at [442, 287] on button "Importer" at bounding box center [445, 288] width 47 height 18
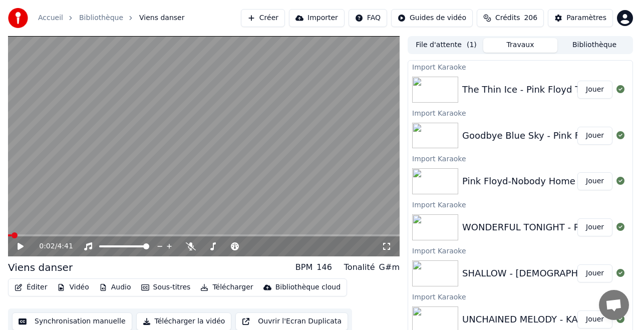
click at [317, 16] on button "Importer" at bounding box center [317, 18] width 56 height 18
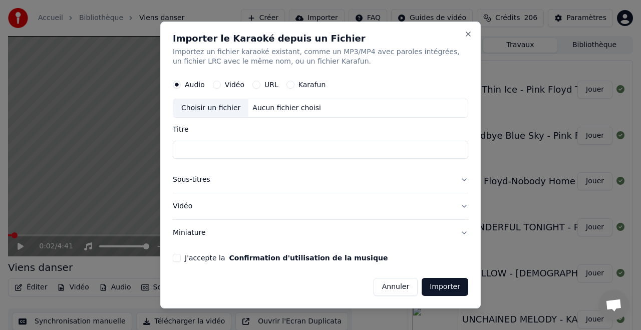
click at [257, 82] on button "URL" at bounding box center [257, 85] width 8 height 8
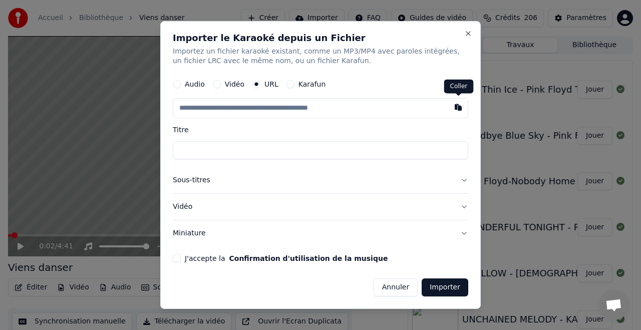
click at [457, 109] on button "button" at bounding box center [458, 108] width 20 height 18
type input "**********"
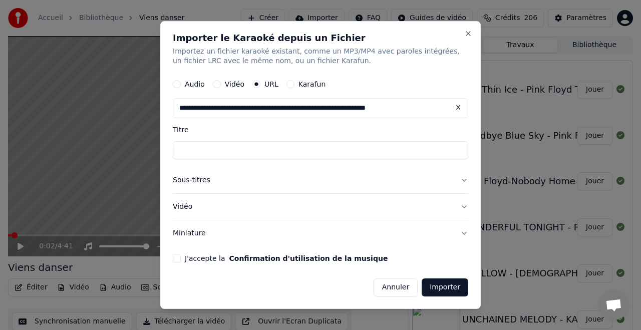
click at [176, 256] on button "J'accepte la Confirmation d'utilisation de la musique" at bounding box center [177, 259] width 8 height 8
type input "**********"
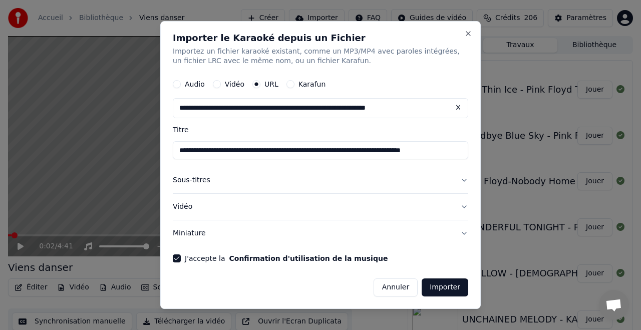
click at [438, 289] on button "Importer" at bounding box center [445, 288] width 47 height 18
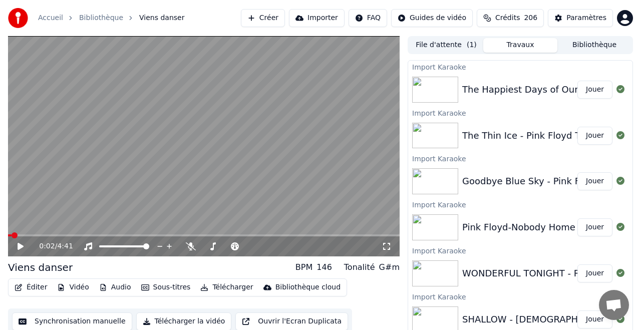
click at [326, 17] on button "Importer" at bounding box center [317, 18] width 56 height 18
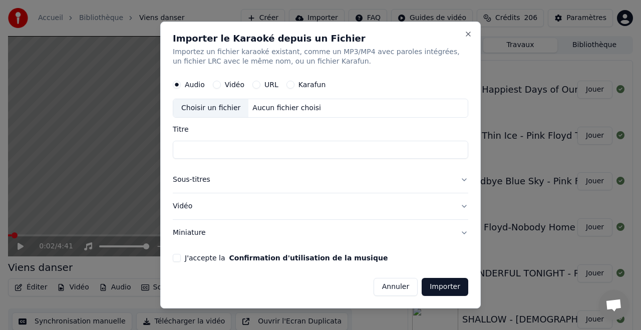
click at [259, 85] on div "URL" at bounding box center [266, 85] width 26 height 8
click at [259, 84] on button "URL" at bounding box center [257, 85] width 8 height 8
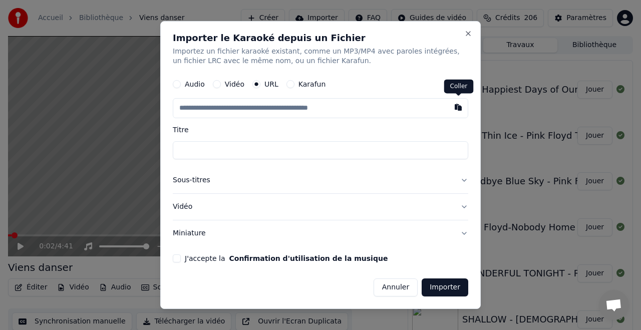
click at [460, 108] on button "button" at bounding box center [458, 108] width 20 height 18
type input "**********"
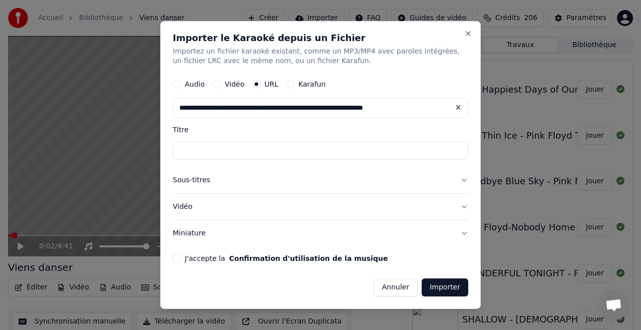
click at [184, 258] on div "J'accepte la Confirmation d'utilisation de la musique" at bounding box center [321, 259] width 296 height 8
type input "**********"
click at [171, 257] on div "**********" at bounding box center [320, 165] width 321 height 289
click at [175, 256] on button "J'accepte la Confirmation d'utilisation de la musique" at bounding box center [177, 259] width 8 height 8
click at [436, 287] on button "Importer" at bounding box center [445, 288] width 47 height 18
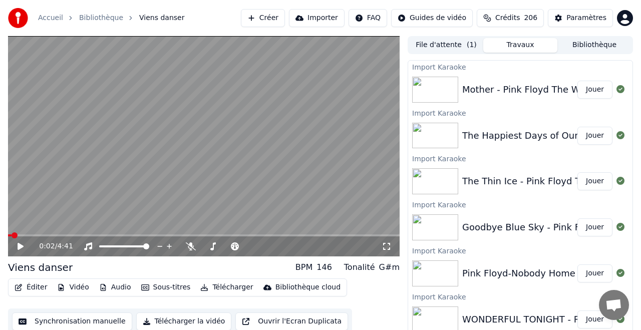
click at [319, 17] on button "Importer" at bounding box center [317, 18] width 56 height 18
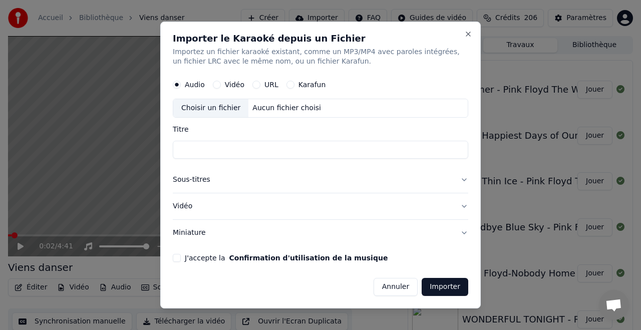
click at [256, 84] on button "URL" at bounding box center [257, 85] width 8 height 8
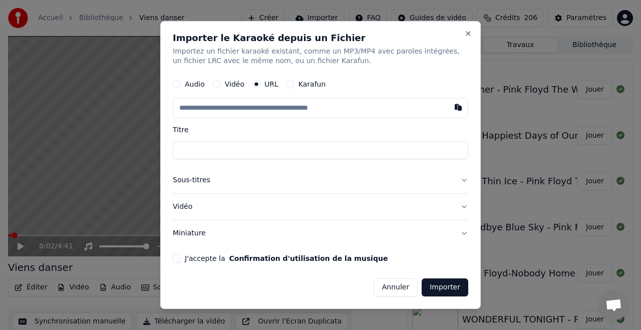
click at [456, 108] on button "button" at bounding box center [458, 108] width 20 height 18
type input "**********"
click at [174, 256] on button "J'accepte la Confirmation d'utilisation de la musique" at bounding box center [177, 259] width 8 height 8
type input "**********"
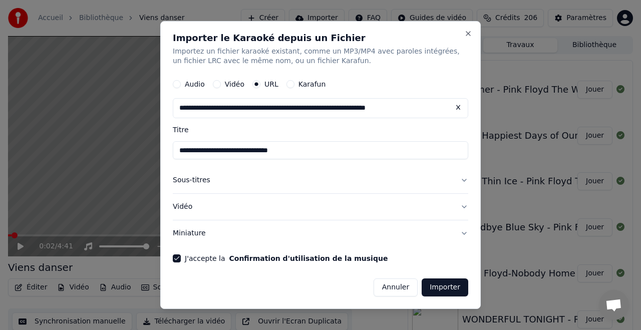
click at [450, 290] on button "Importer" at bounding box center [445, 288] width 47 height 18
click at [444, 286] on button "Importer" at bounding box center [445, 288] width 47 height 18
click at [444, 288] on button "Importer" at bounding box center [445, 288] width 47 height 18
click at [446, 286] on button "Importer" at bounding box center [445, 288] width 47 height 18
click at [444, 286] on button "Importer" at bounding box center [445, 288] width 47 height 18
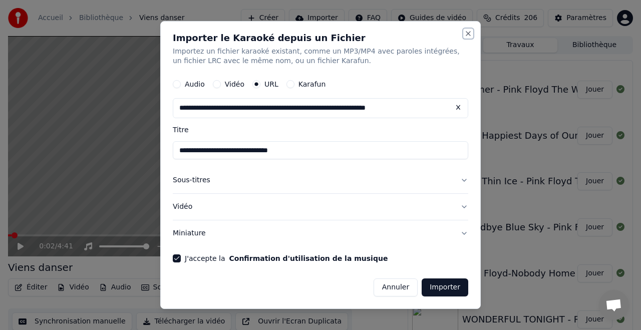
click at [466, 31] on button "Close" at bounding box center [468, 34] width 8 height 8
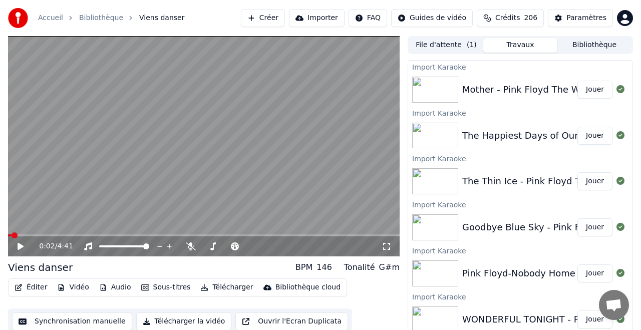
click at [331, 18] on button "Importer" at bounding box center [317, 18] width 56 height 18
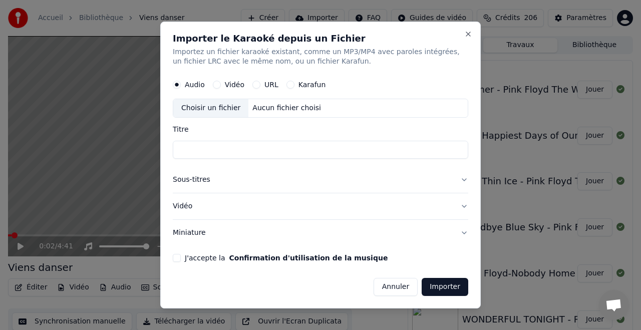
click at [258, 84] on button "URL" at bounding box center [257, 85] width 8 height 8
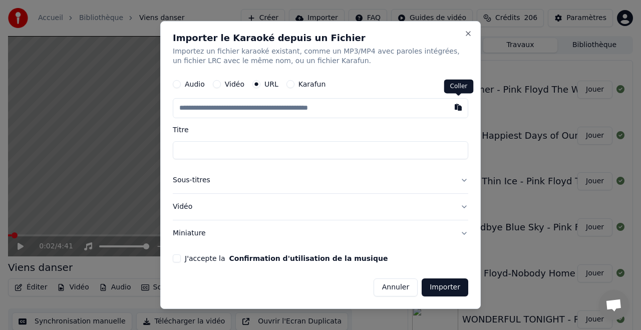
click at [458, 107] on button "button" at bounding box center [458, 108] width 20 height 18
type input "**********"
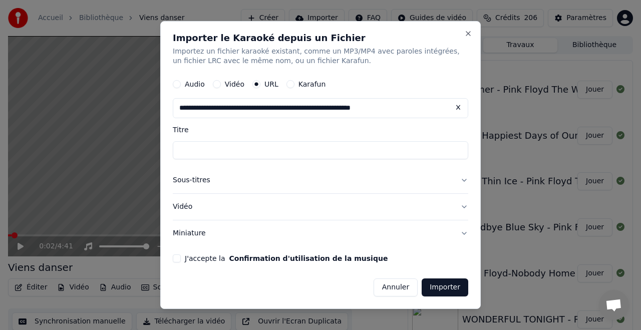
type input "**********"
click at [179, 258] on button "J'accepte la Confirmation d'utilisation de la musique" at bounding box center [177, 259] width 8 height 8
click at [442, 288] on button "Importer" at bounding box center [445, 288] width 47 height 18
click at [443, 288] on button "Importer" at bounding box center [445, 288] width 47 height 18
click at [444, 287] on button "Importer" at bounding box center [445, 288] width 47 height 18
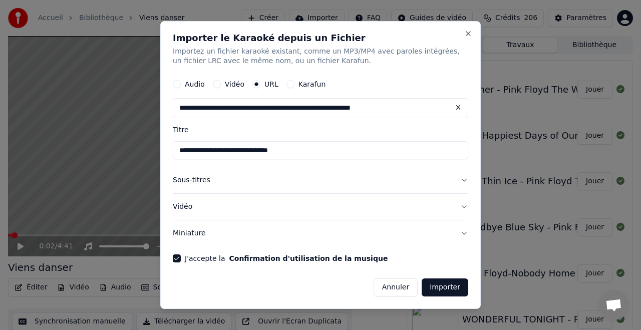
click at [444, 286] on button "Importer" at bounding box center [445, 288] width 47 height 18
click at [446, 282] on button "Importer" at bounding box center [445, 288] width 47 height 18
click at [466, 32] on button "Close" at bounding box center [468, 34] width 8 height 8
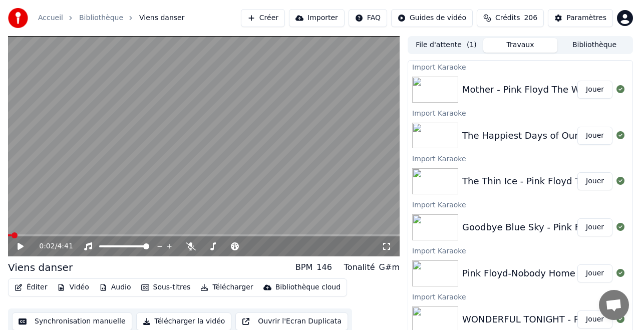
click at [322, 17] on button "Importer" at bounding box center [317, 18] width 56 height 18
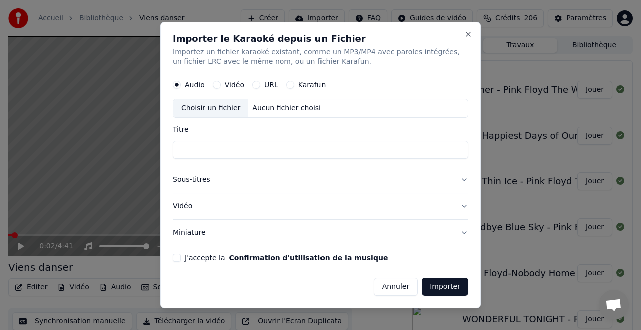
click at [257, 83] on button "URL" at bounding box center [257, 85] width 8 height 8
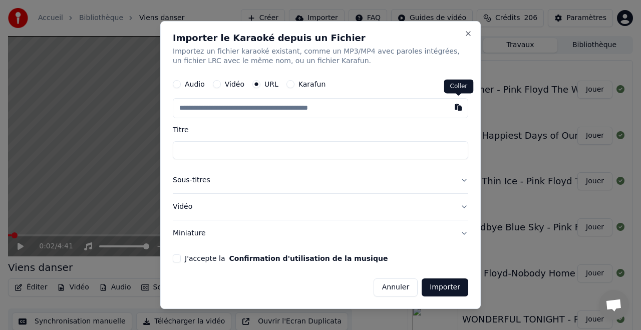
click at [456, 108] on button "button" at bounding box center [458, 108] width 20 height 18
type input "**********"
click at [174, 255] on div "**********" at bounding box center [320, 165] width 321 height 289
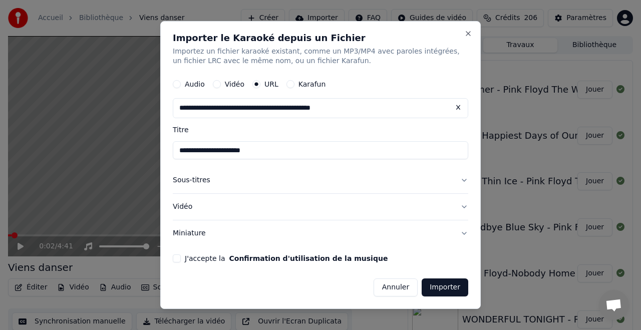
type input "**********"
click at [180, 257] on button "J'accepte la Confirmation d'utilisation de la musique" at bounding box center [177, 259] width 8 height 8
click at [445, 287] on button "Importer" at bounding box center [445, 288] width 47 height 18
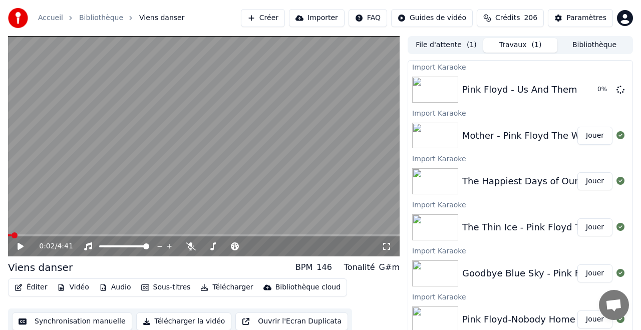
click at [324, 17] on button "Importer" at bounding box center [317, 18] width 56 height 18
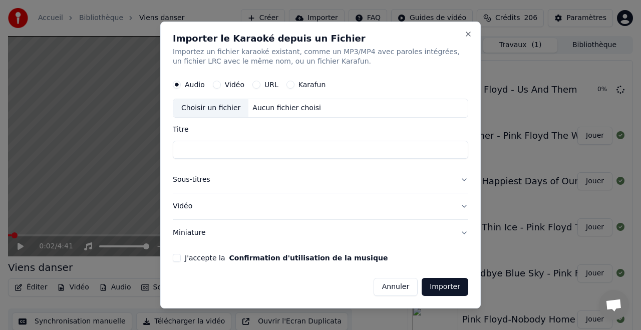
click at [259, 83] on div "URL" at bounding box center [266, 85] width 26 height 8
click at [256, 82] on button "URL" at bounding box center [257, 85] width 8 height 8
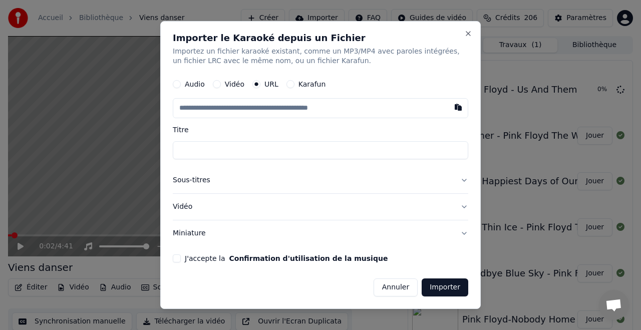
click at [457, 106] on button "button" at bounding box center [458, 108] width 20 height 18
type input "**********"
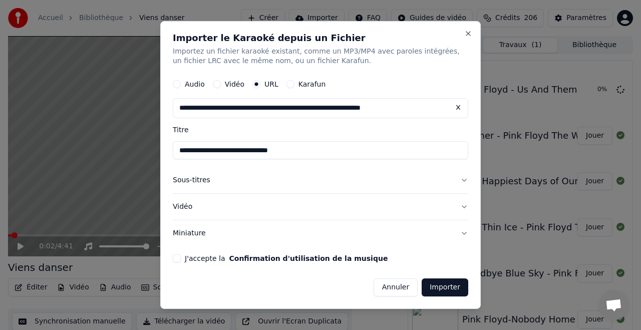
click at [178, 259] on button "J'accepte la Confirmation d'utilisation de la musique" at bounding box center [177, 259] width 8 height 8
click at [443, 288] on button "Importer" at bounding box center [445, 288] width 47 height 18
click at [445, 290] on button "Importer" at bounding box center [445, 288] width 47 height 18
click at [446, 287] on button "Importer" at bounding box center [445, 288] width 47 height 18
click at [445, 287] on button "Importer" at bounding box center [445, 288] width 47 height 18
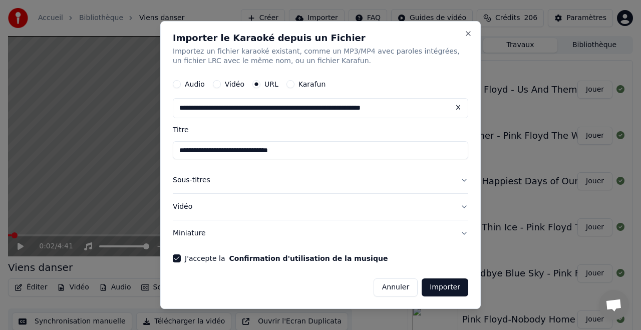
click at [169, 231] on div "**********" at bounding box center [320, 165] width 321 height 289
click at [178, 206] on button "Vidéo" at bounding box center [321, 207] width 296 height 26
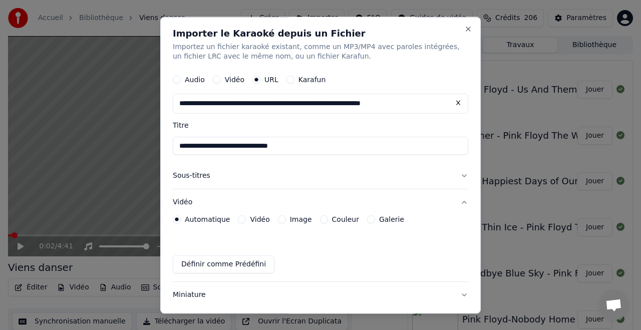
click at [184, 179] on button "Sous-titres" at bounding box center [321, 176] width 296 height 26
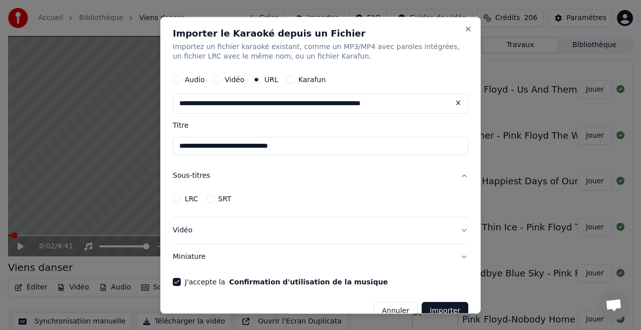
click at [213, 146] on input "**********" at bounding box center [321, 146] width 296 height 18
click at [300, 144] on input "**********" at bounding box center [321, 146] width 296 height 18
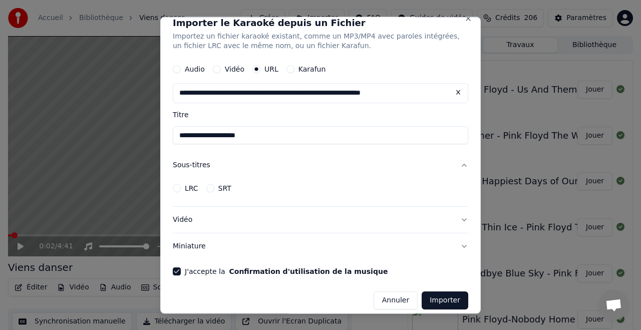
type input "**********"
click at [360, 198] on div "LRC SRT" at bounding box center [321, 189] width 296 height 20
click at [445, 297] on button "Importer" at bounding box center [445, 301] width 47 height 18
drag, startPoint x: 443, startPoint y: 307, endPoint x: 446, endPoint y: 298, distance: 9.5
click at [446, 298] on button "Importer" at bounding box center [445, 301] width 47 height 18
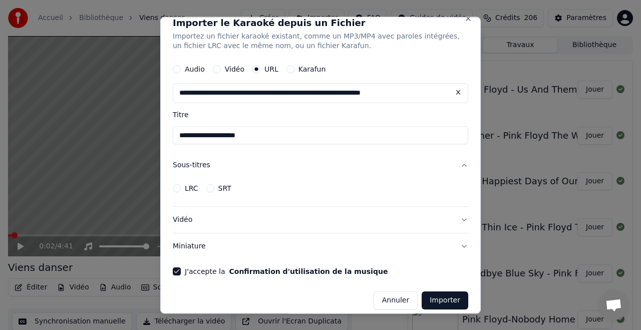
click at [449, 297] on button "Importer" at bounding box center [445, 301] width 47 height 18
click at [179, 271] on button "J'accepte la Confirmation d'utilisation de la musique" at bounding box center [177, 272] width 8 height 8
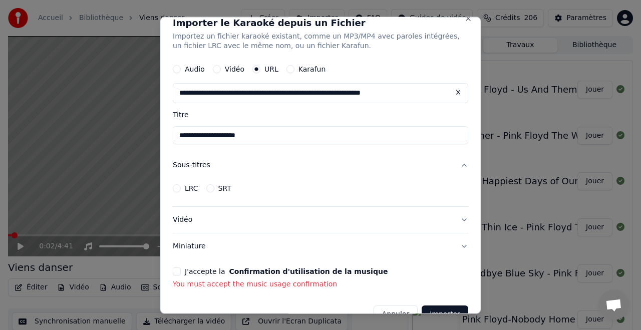
click at [176, 269] on button "J'accepte la Confirmation d'utilisation de la musique" at bounding box center [177, 272] width 8 height 8
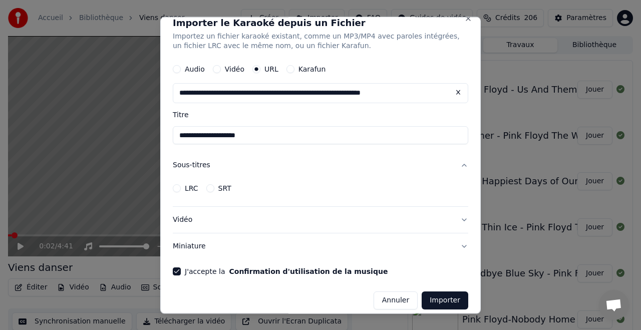
click at [441, 303] on button "Importer" at bounding box center [445, 301] width 47 height 18
click at [447, 301] on button "Importer" at bounding box center [445, 301] width 47 height 18
click at [447, 299] on button "Importer" at bounding box center [445, 301] width 47 height 18
click at [446, 299] on button "Importer" at bounding box center [445, 301] width 47 height 18
click at [402, 299] on button "Annuler" at bounding box center [396, 301] width 44 height 18
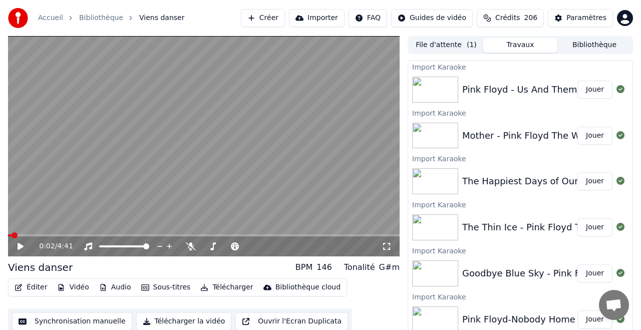
click at [595, 88] on button "Jouer" at bounding box center [595, 90] width 35 height 18
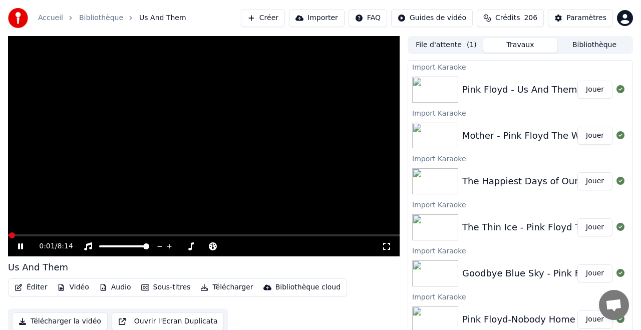
click at [91, 233] on video at bounding box center [204, 146] width 392 height 220
click at [94, 235] on span at bounding box center [204, 235] width 392 height 2
click at [17, 246] on icon at bounding box center [27, 247] width 23 height 8
click at [117, 233] on video at bounding box center [204, 146] width 392 height 220
click at [117, 237] on div "1:53 / 8:14" at bounding box center [204, 246] width 392 height 20
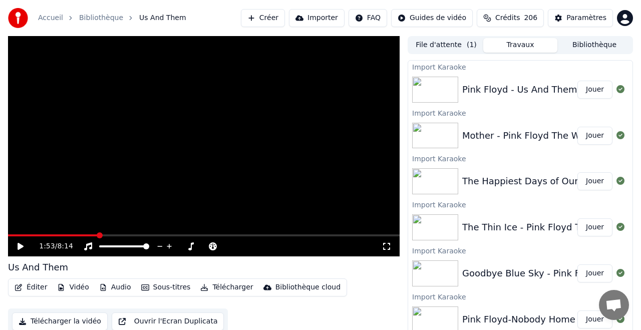
click at [118, 237] on div "1:53 / 8:14" at bounding box center [204, 246] width 392 height 20
click at [21, 246] on icon at bounding box center [21, 246] width 6 height 7
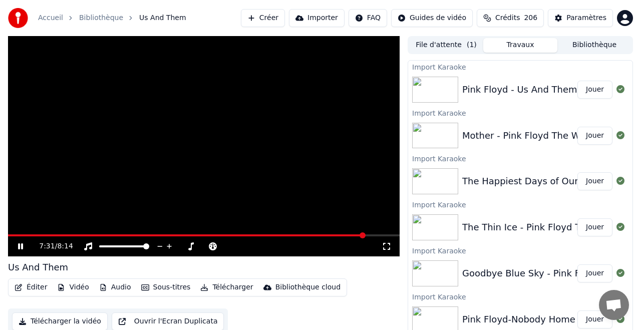
click at [365, 236] on span at bounding box center [204, 235] width 392 height 2
